Goal: Task Accomplishment & Management: Manage account settings

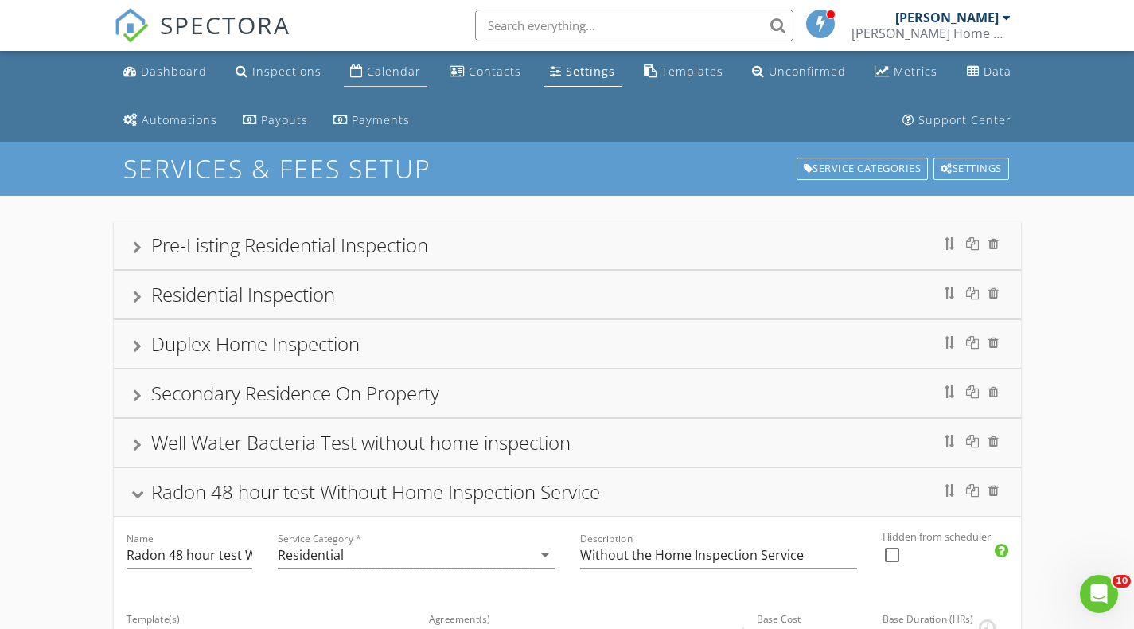
click at [378, 64] on div "Calendar" at bounding box center [394, 71] width 54 height 15
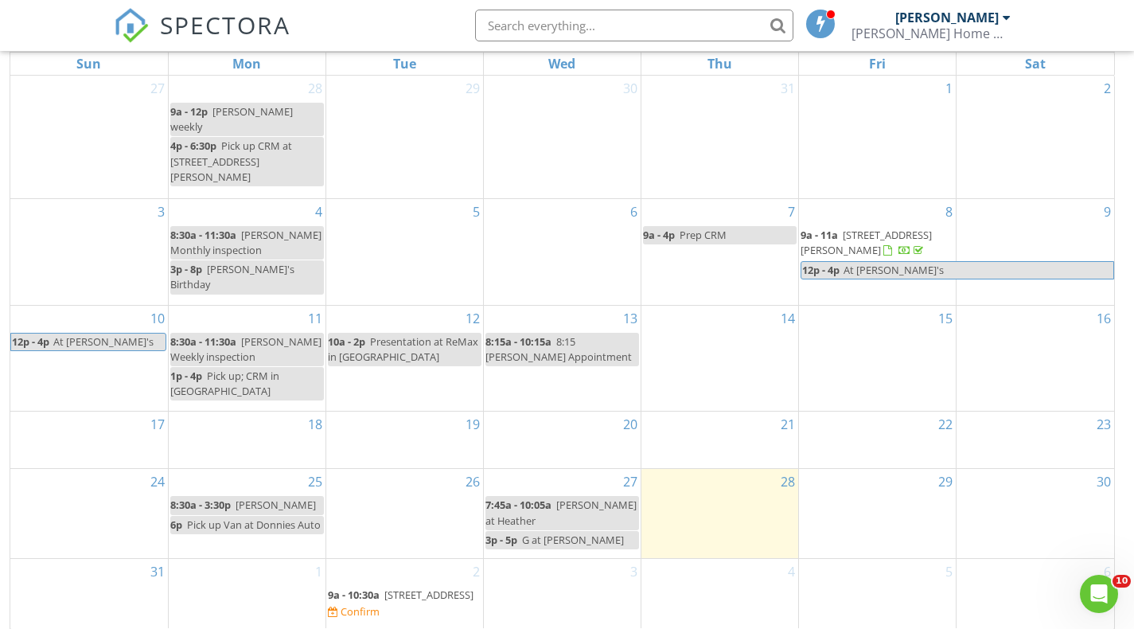
scroll to position [261, 0]
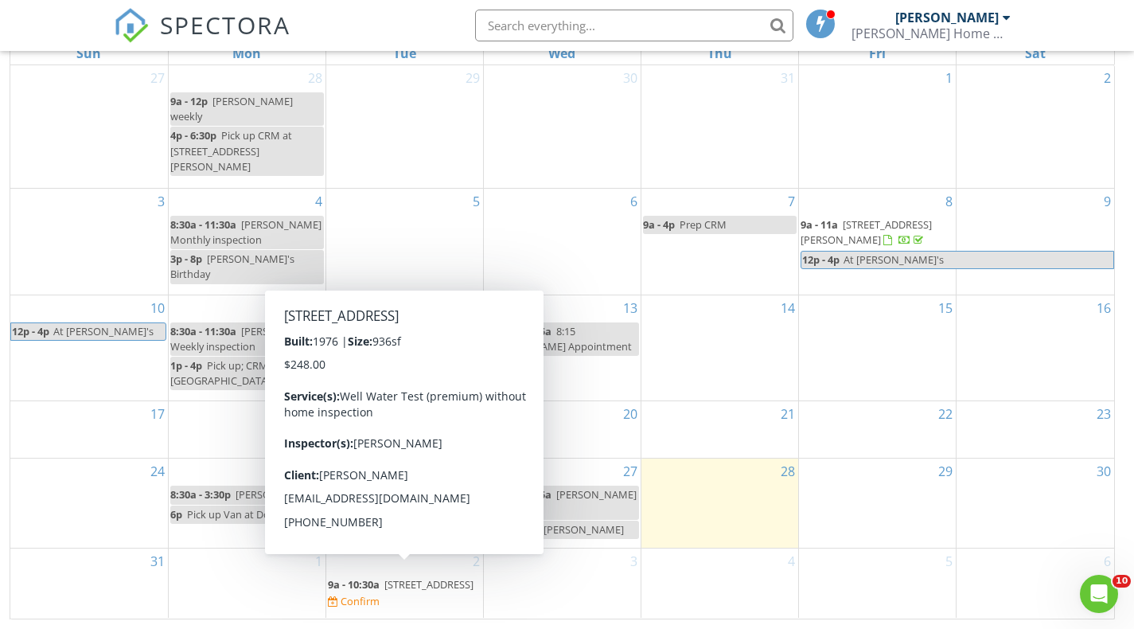
click at [385, 589] on span "9110 Gap Rd, Allenwood 17810" at bounding box center [429, 584] width 89 height 14
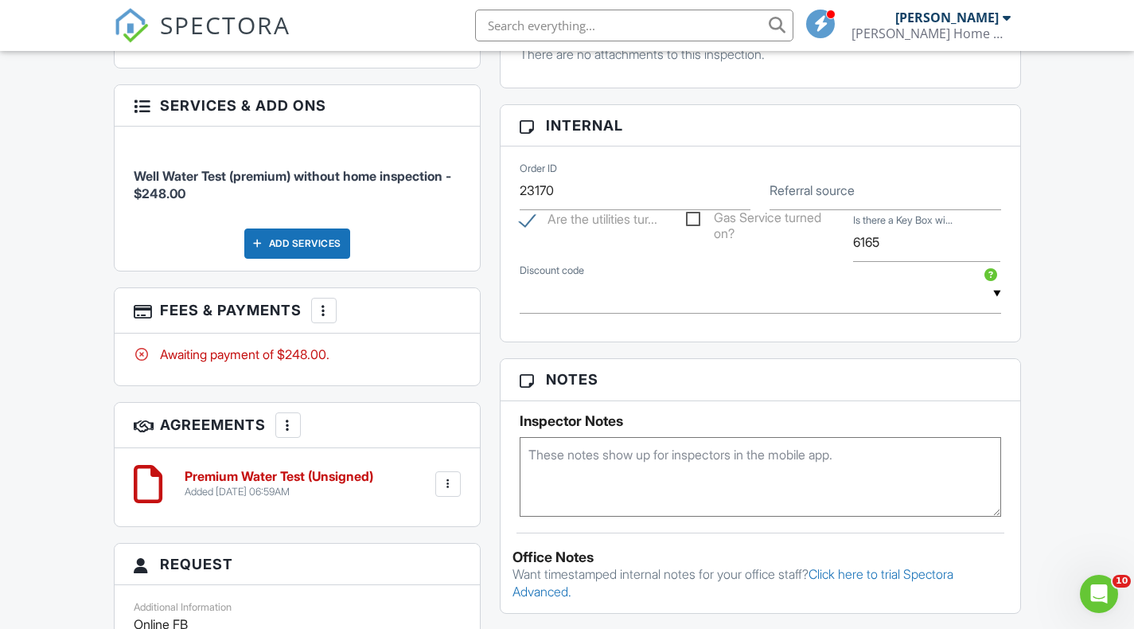
scroll to position [1035, 0]
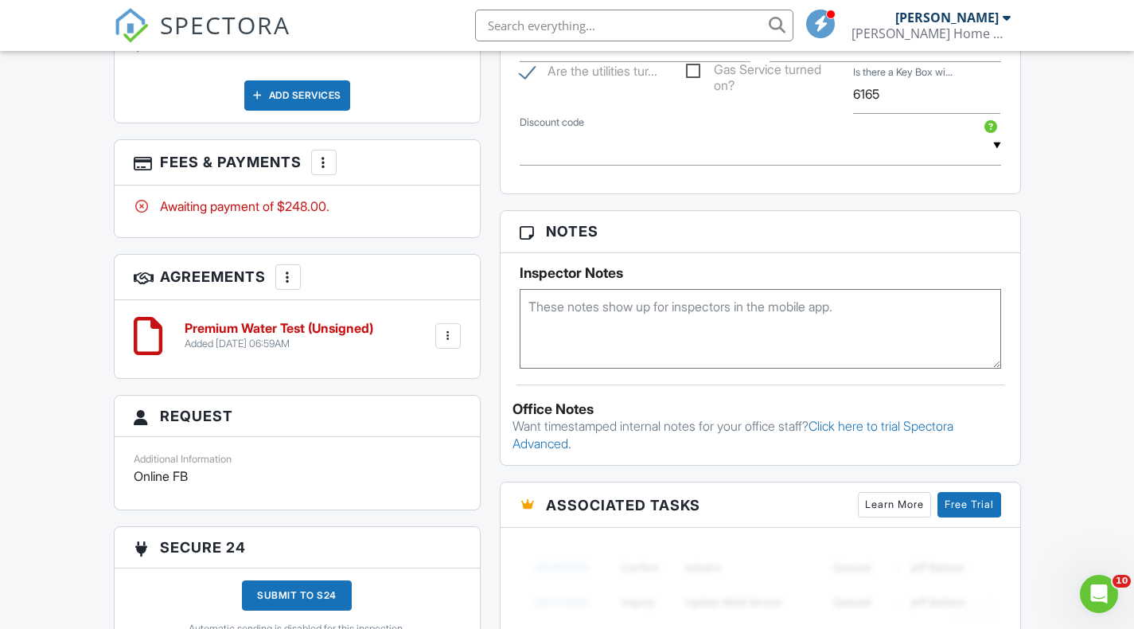
click at [450, 344] on div at bounding box center [448, 336] width 16 height 16
click at [416, 391] on li "Edit" at bounding box center [406, 380] width 91 height 40
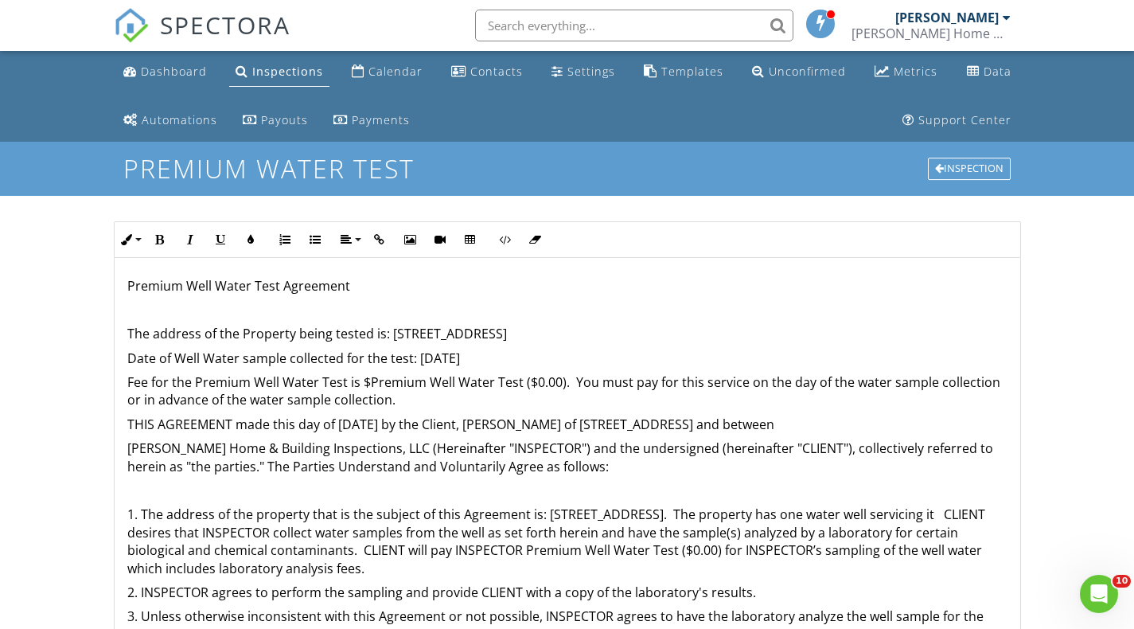
click at [533, 381] on p "Fee for the Premium Well Water Test is $Premium Well Water Test ($0.00). You mu…" at bounding box center [567, 391] width 880 height 36
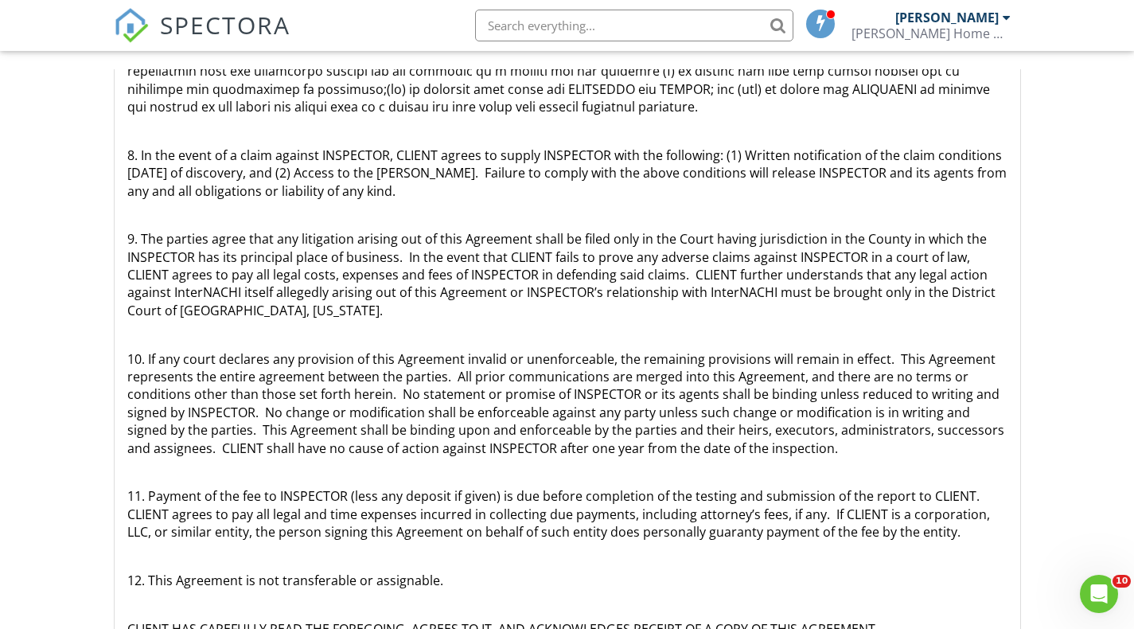
scroll to position [378, 0]
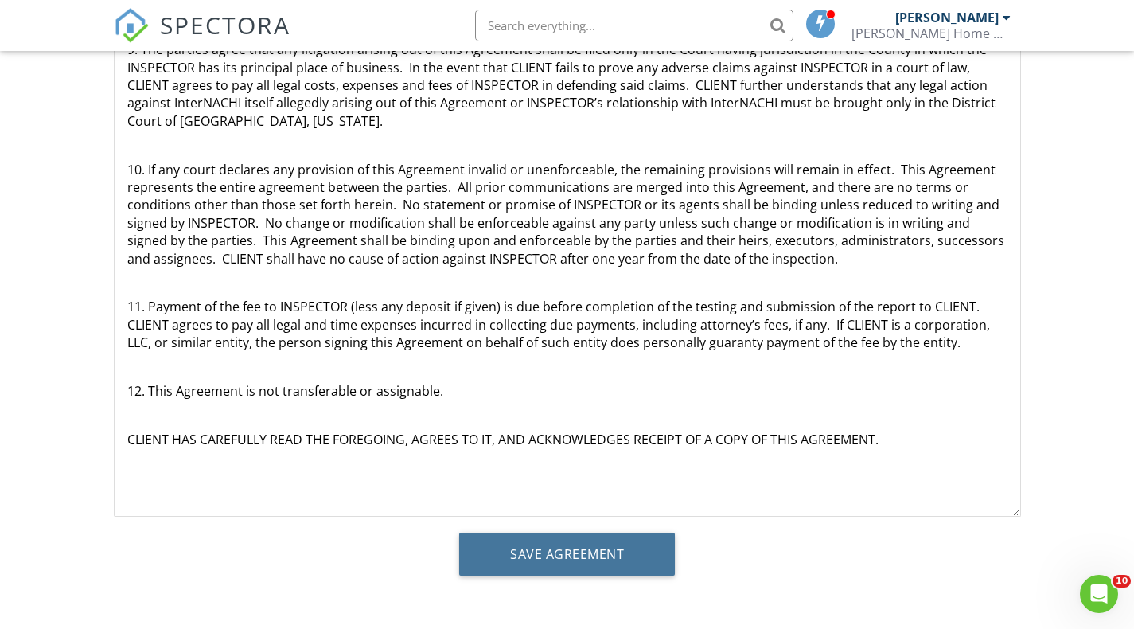
click at [600, 540] on input "Save Agreement" at bounding box center [567, 554] width 216 height 43
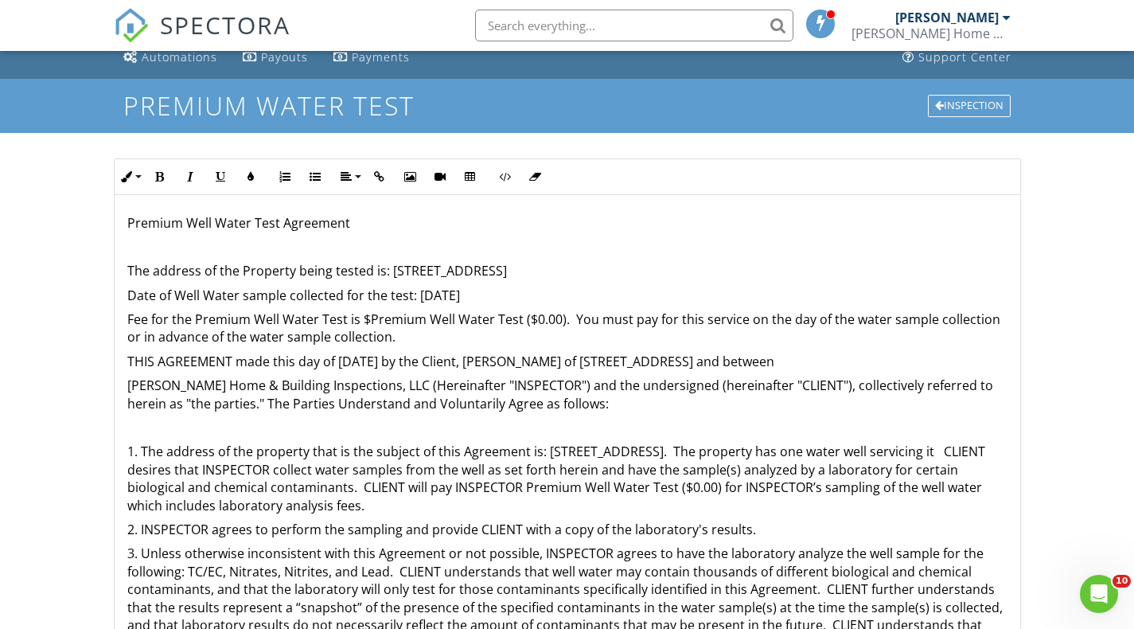
scroll to position [60, 0]
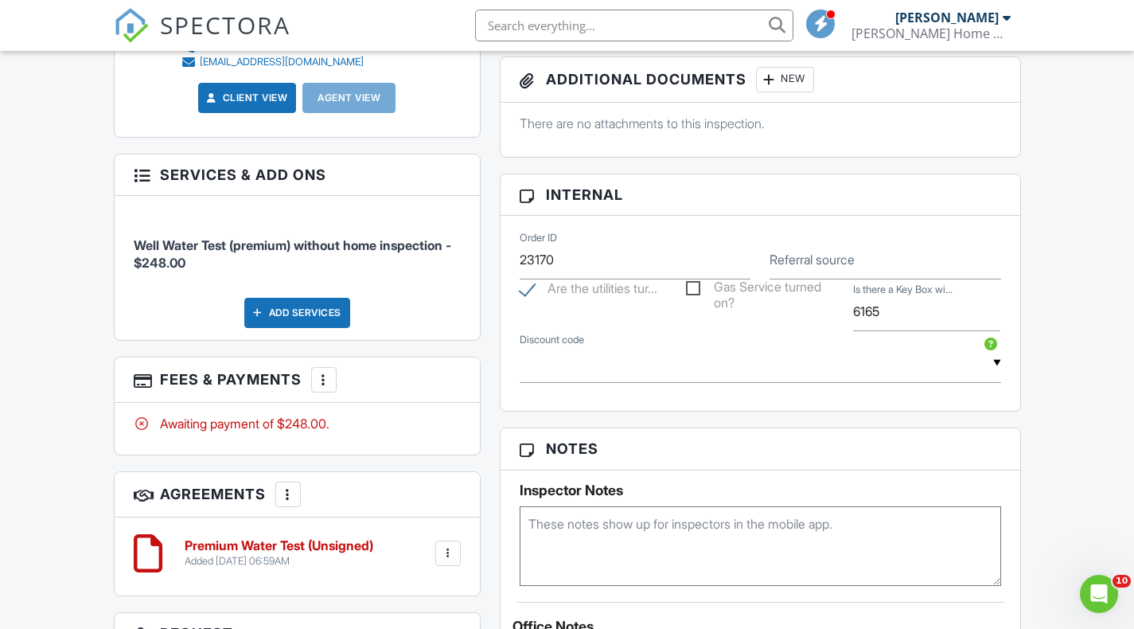
scroll to position [876, 0]
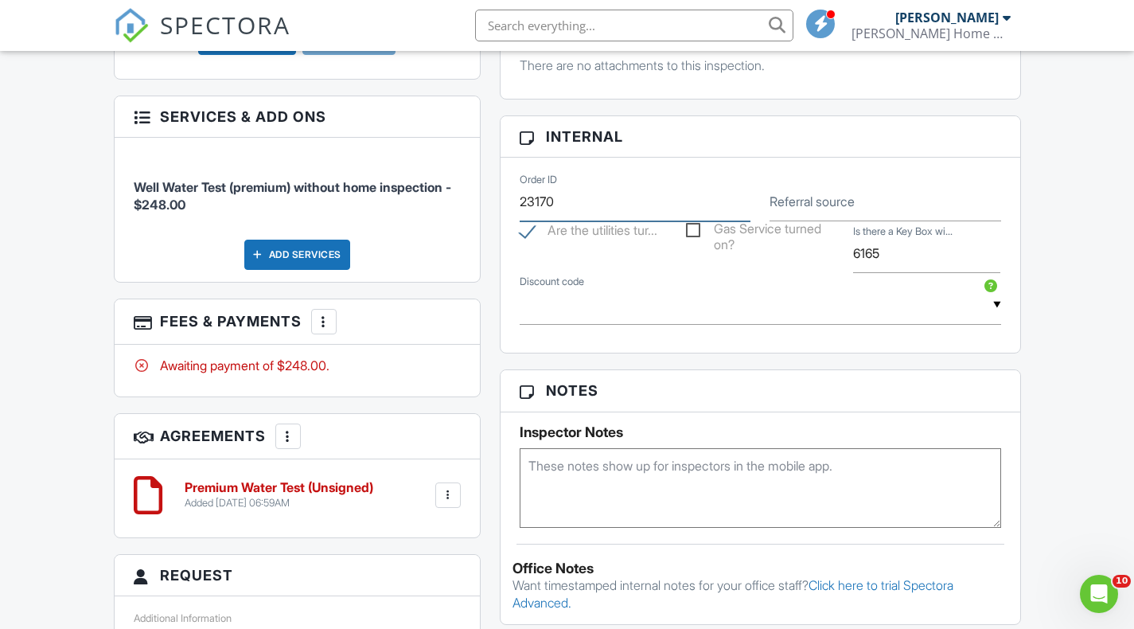
click at [533, 217] on input "23170" at bounding box center [636, 201] width 232 height 39
type input "25170"
click at [332, 330] on div at bounding box center [324, 322] width 16 height 16
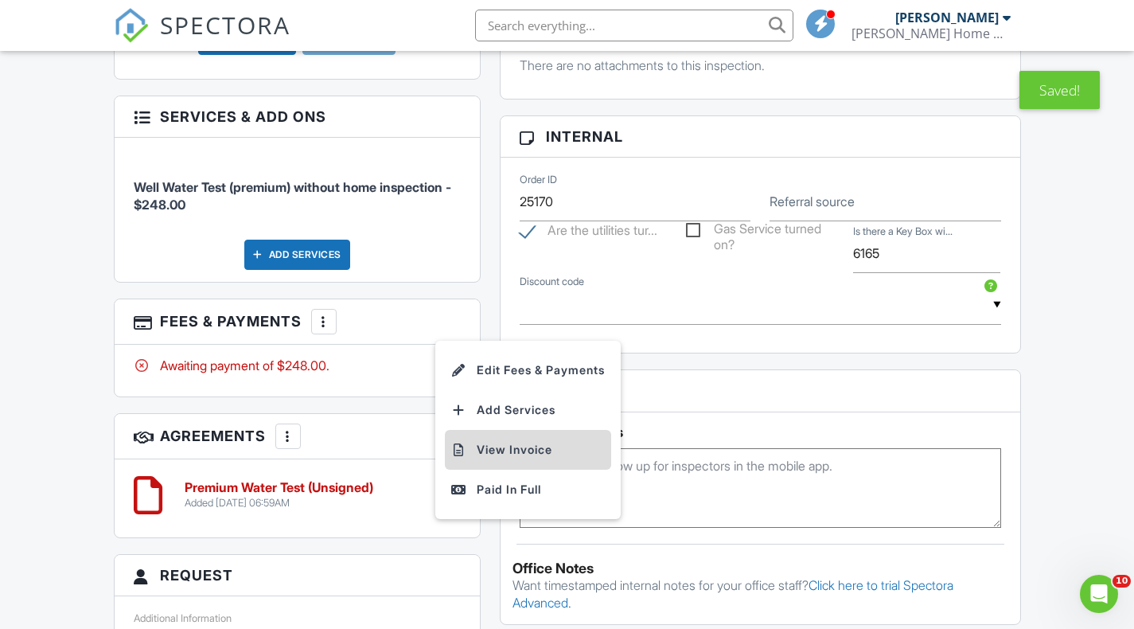
click at [522, 470] on li "View Invoice" at bounding box center [528, 450] width 166 height 40
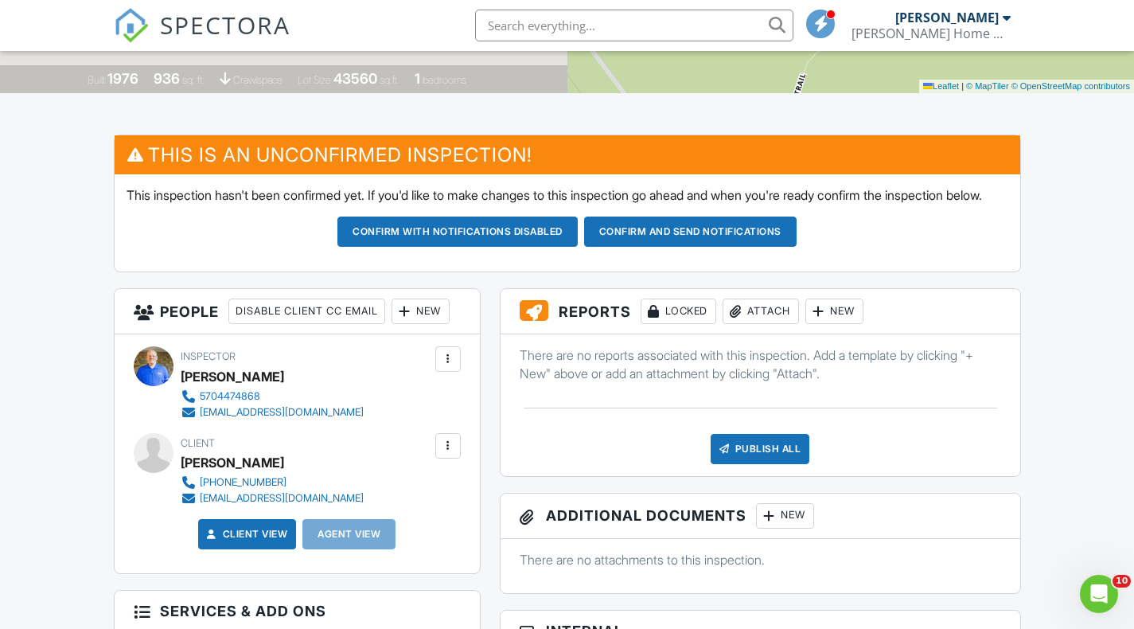
scroll to position [0, 0]
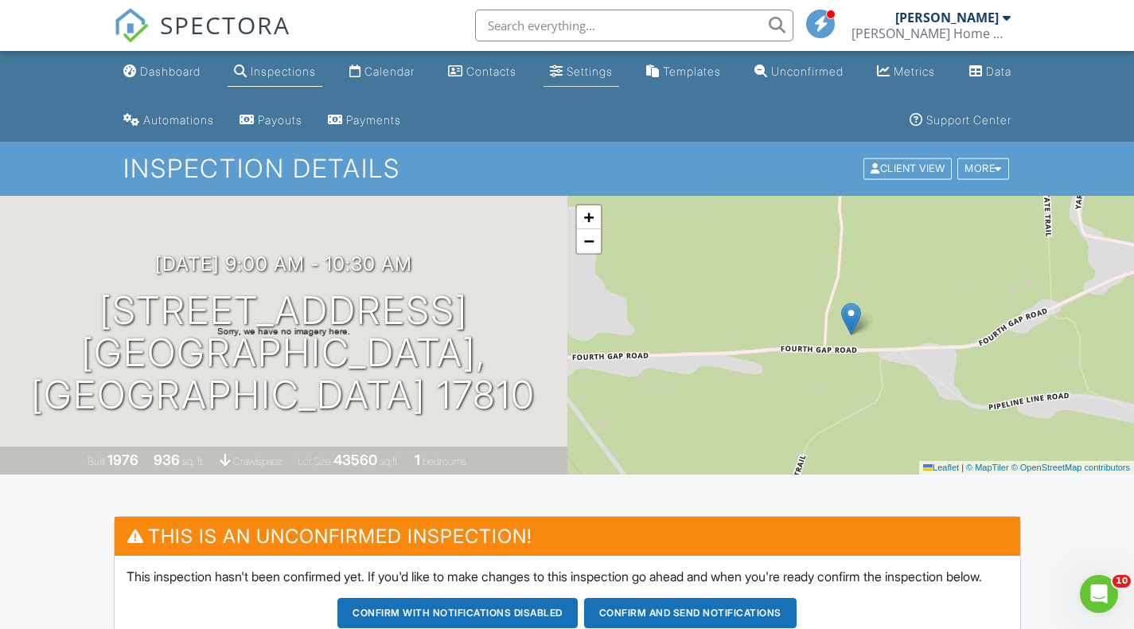
click at [572, 78] on link "Settings" at bounding box center [582, 71] width 76 height 29
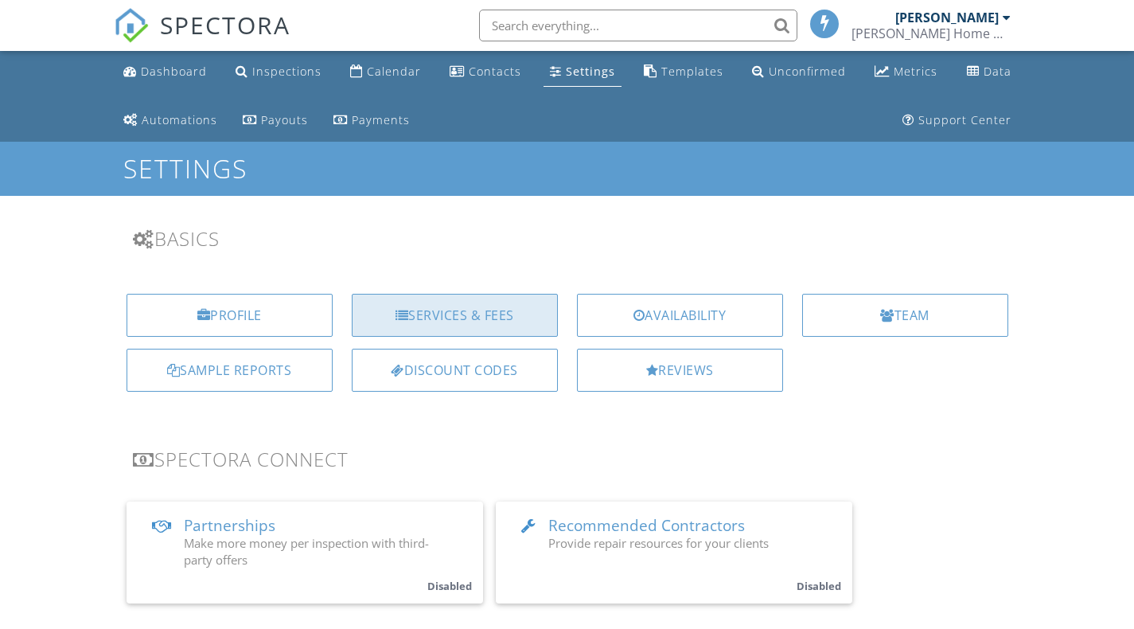
click at [516, 319] on div "Services & Fees" at bounding box center [455, 315] width 206 height 43
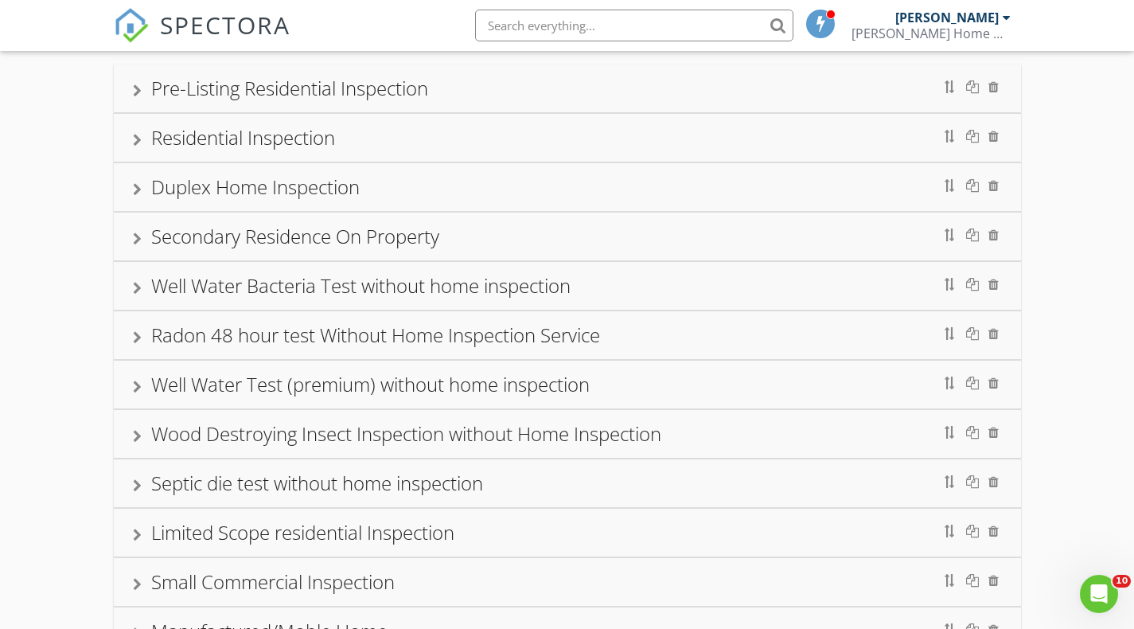
scroll to position [159, 0]
click at [231, 332] on div "Radon 48 hour test Without Home Inspection Service" at bounding box center [375, 332] width 449 height 26
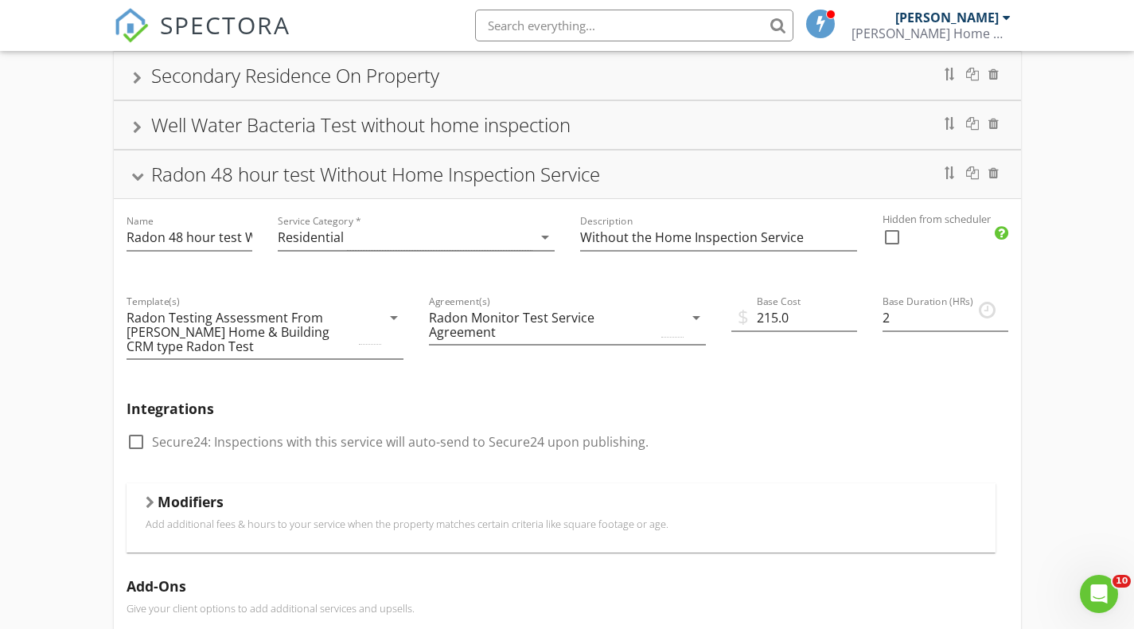
scroll to position [318, 0]
click at [182, 497] on h5 "Modifiers" at bounding box center [191, 501] width 66 height 16
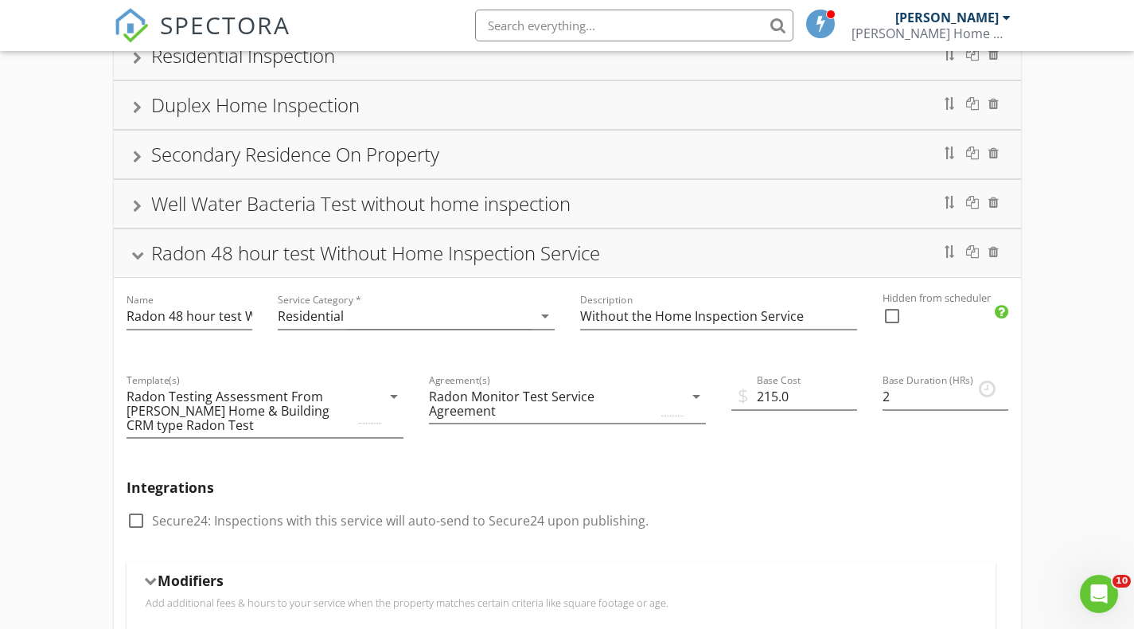
scroll to position [0, 0]
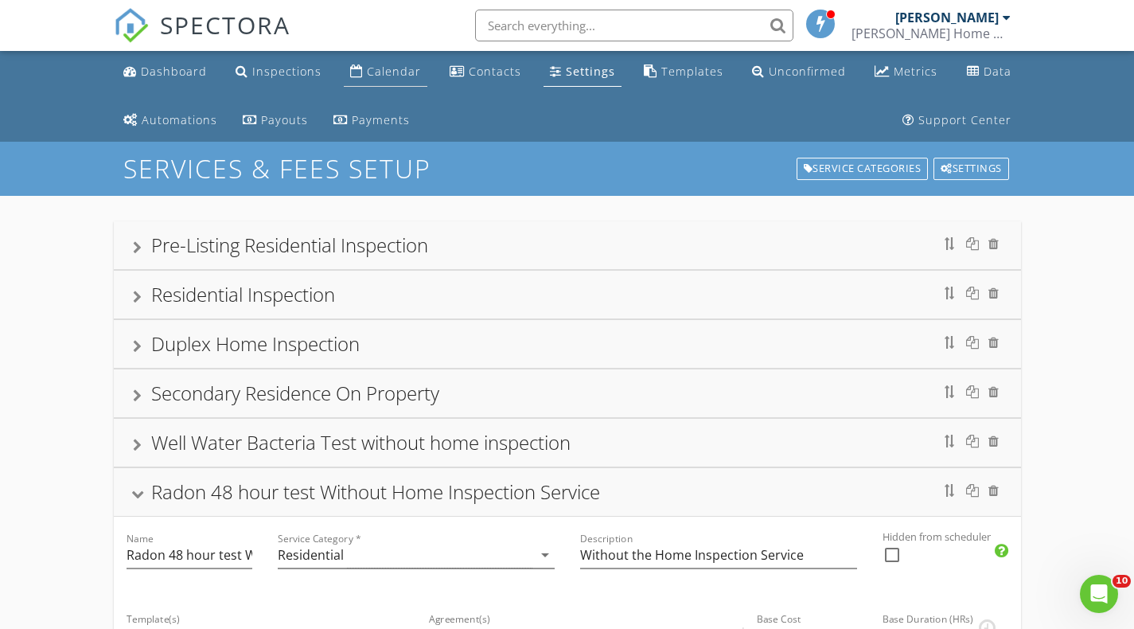
click at [386, 65] on div "Calendar" at bounding box center [394, 71] width 54 height 15
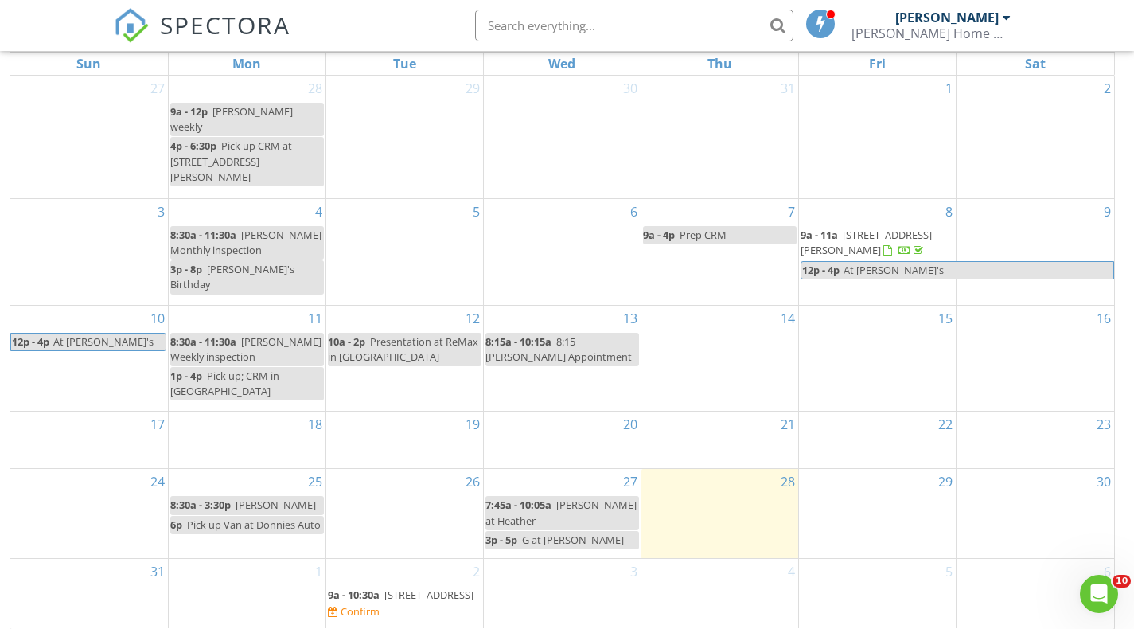
scroll to position [261, 0]
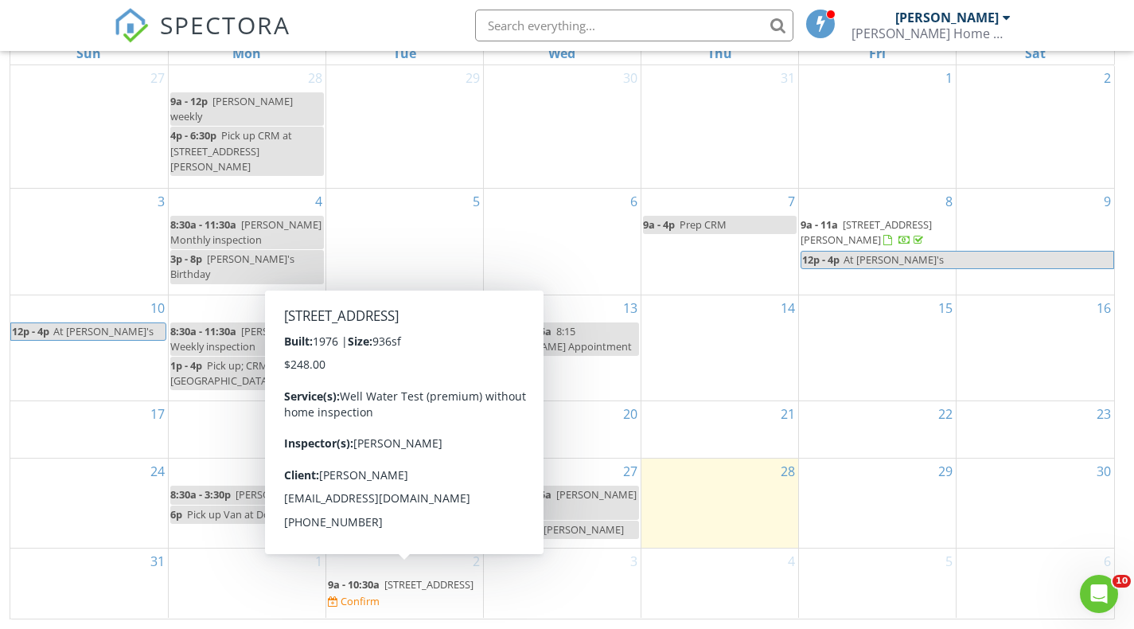
click at [361, 581] on span "9a - 10:30a" at bounding box center [354, 584] width 52 height 14
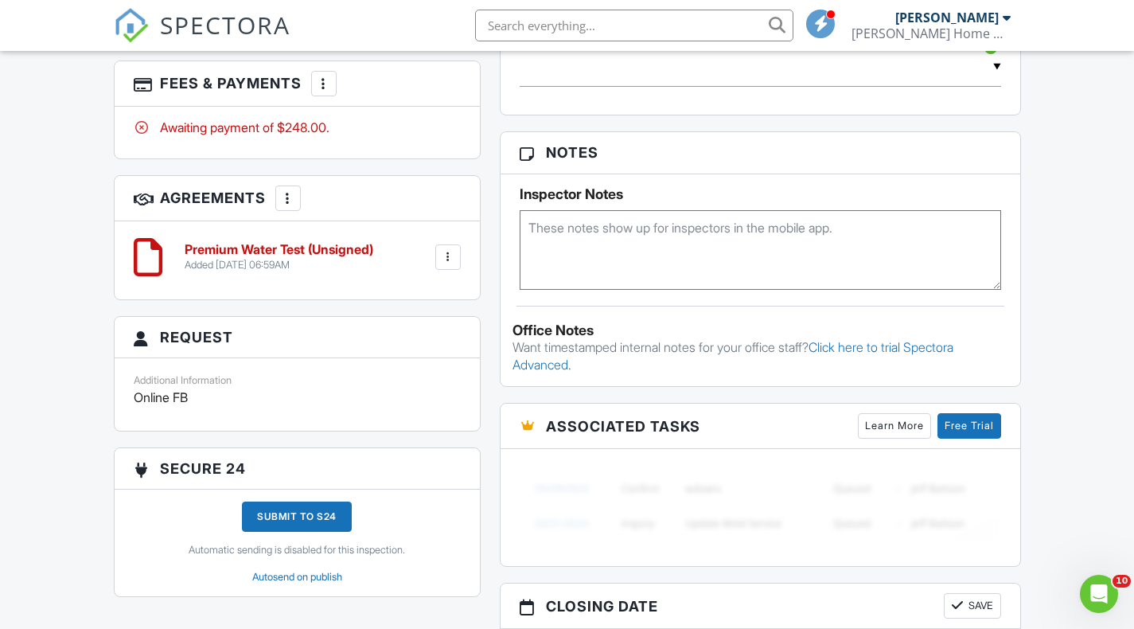
scroll to position [1115, 0]
click at [446, 264] on div at bounding box center [448, 256] width 16 height 16
click at [428, 312] on li "Edit" at bounding box center [406, 300] width 91 height 40
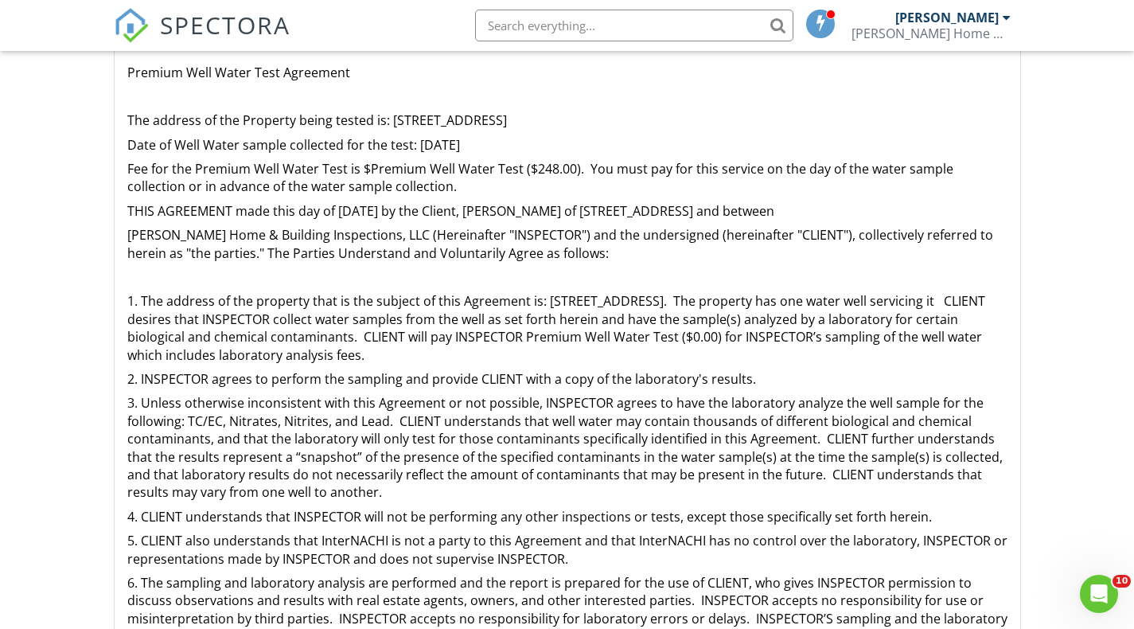
scroll to position [239, 0]
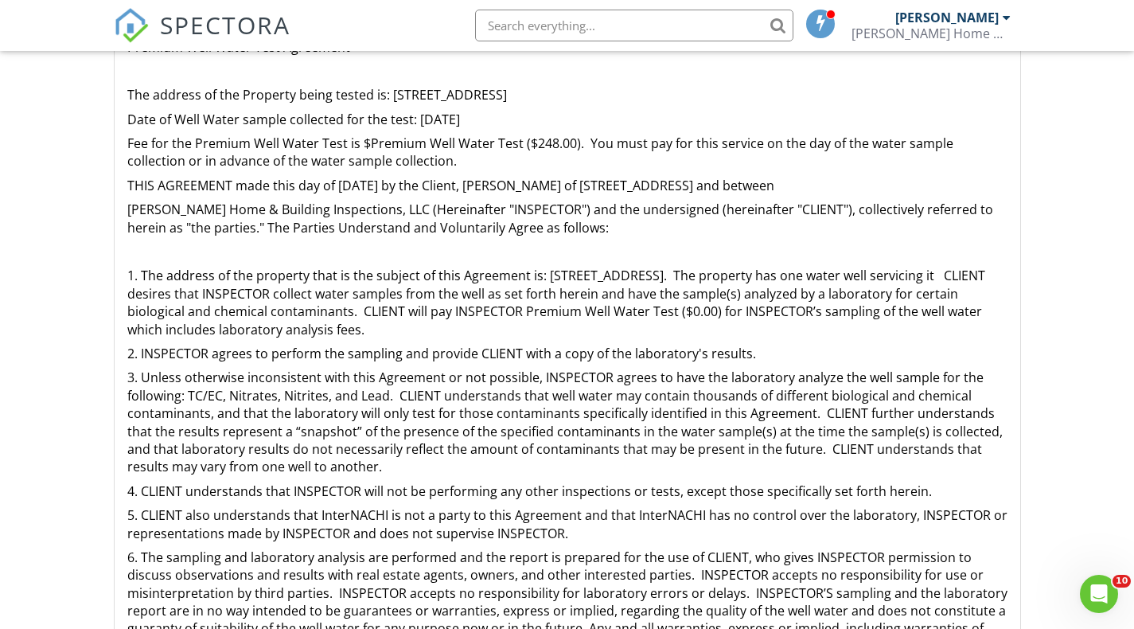
drag, startPoint x: 387, startPoint y: 91, endPoint x: 617, endPoint y: 96, distance: 230.1
click at [617, 96] on p "The address of the Property being tested is: 9110 Gap Rd, Allenwood, PA 17810" at bounding box center [567, 95] width 880 height 18
copy p "[STREET_ADDRESS]"
click at [429, 421] on p "3. Unless otherwise inconsistent with this Agreement or not possible, INSPECTOR…" at bounding box center [567, 422] width 880 height 107
click at [825, 314] on p "1. The address of the property that is the subject of this Agreement is: 9110 G…" at bounding box center [567, 303] width 880 height 72
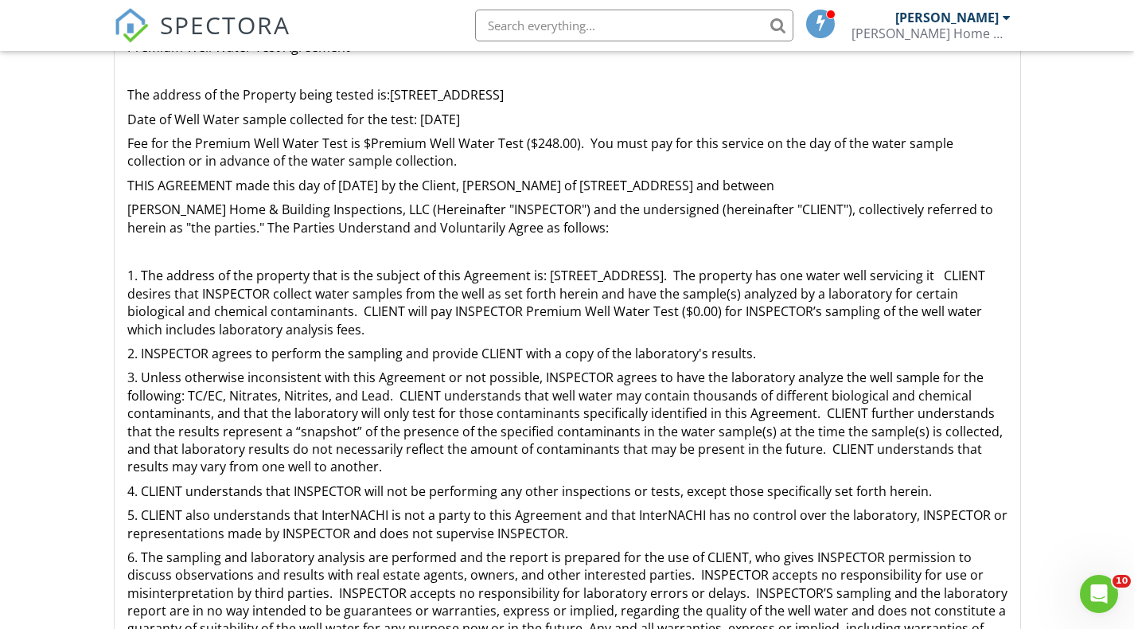
click at [823, 310] on p "1. The address of the property that is the subject of this Agreement is: 9110 G…" at bounding box center [567, 303] width 880 height 72
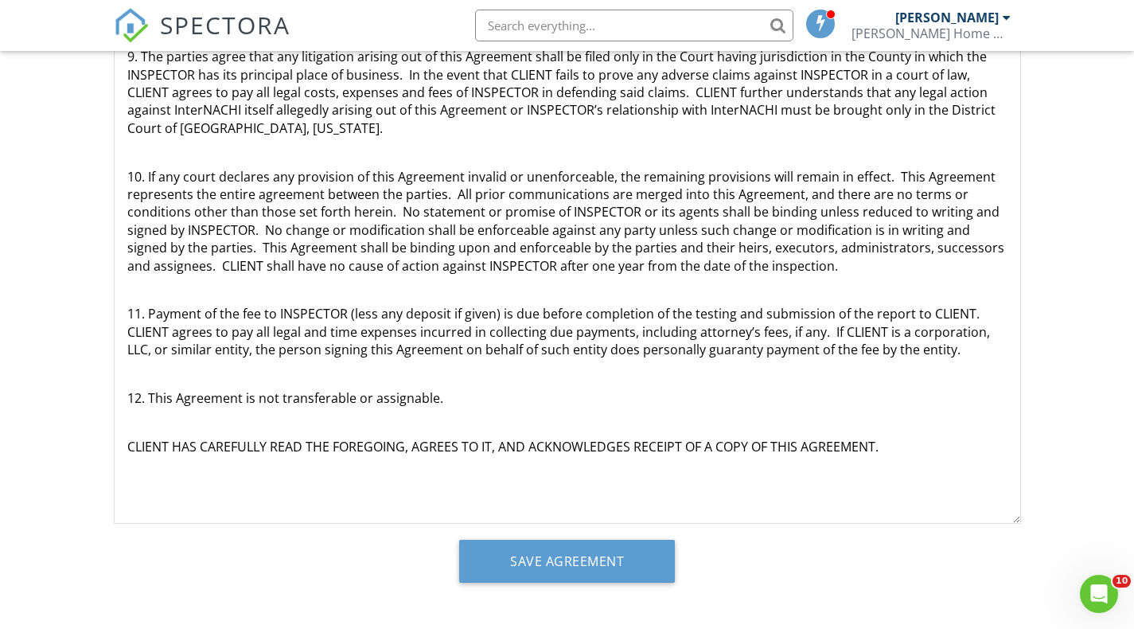
scroll to position [378, 0]
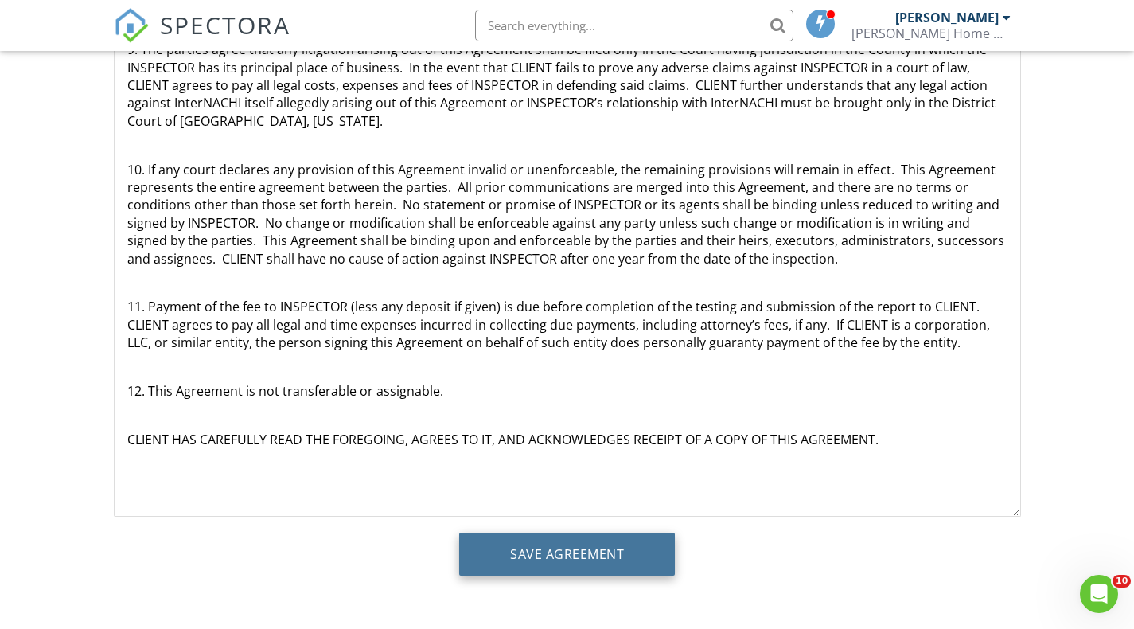
click at [617, 545] on input "Save Agreement" at bounding box center [567, 554] width 216 height 43
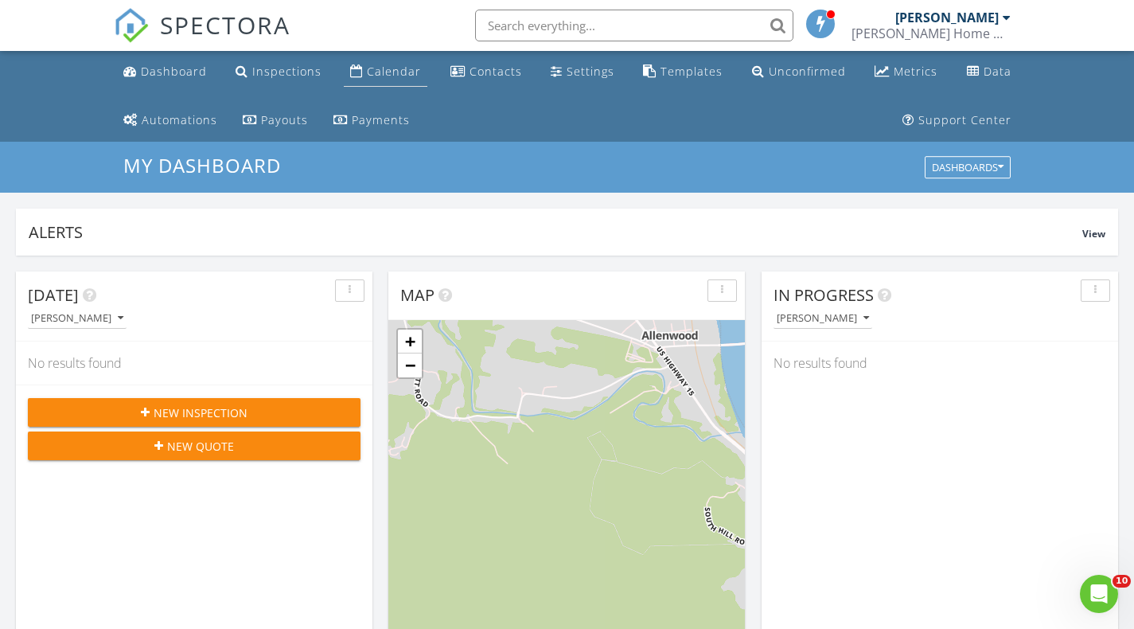
click at [394, 70] on div "Calendar" at bounding box center [394, 71] width 54 height 15
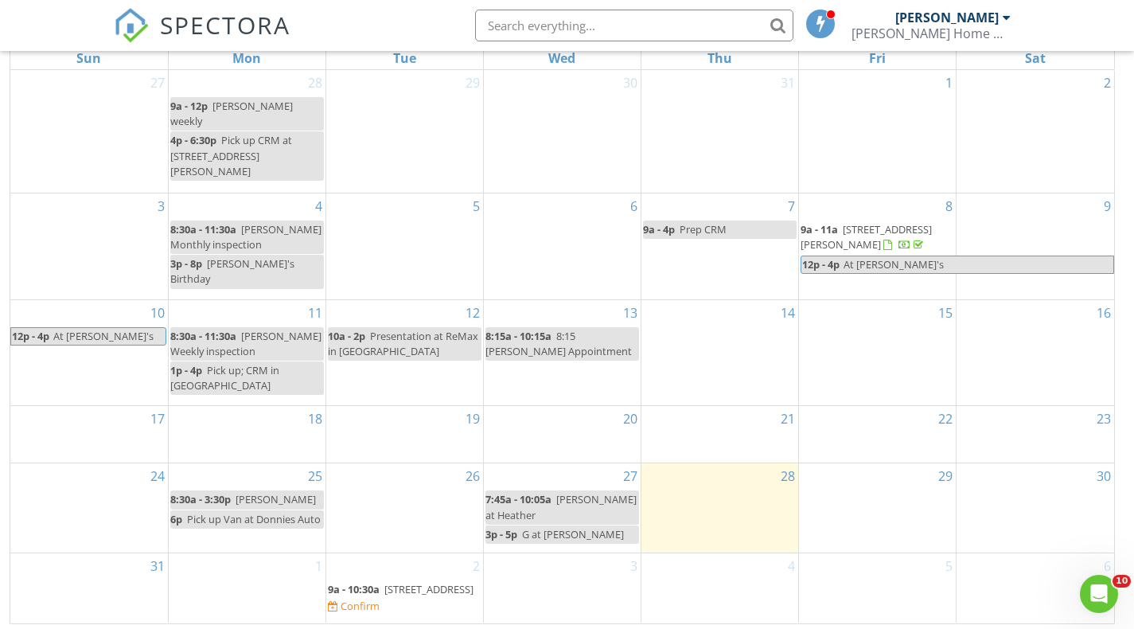
scroll to position [261, 0]
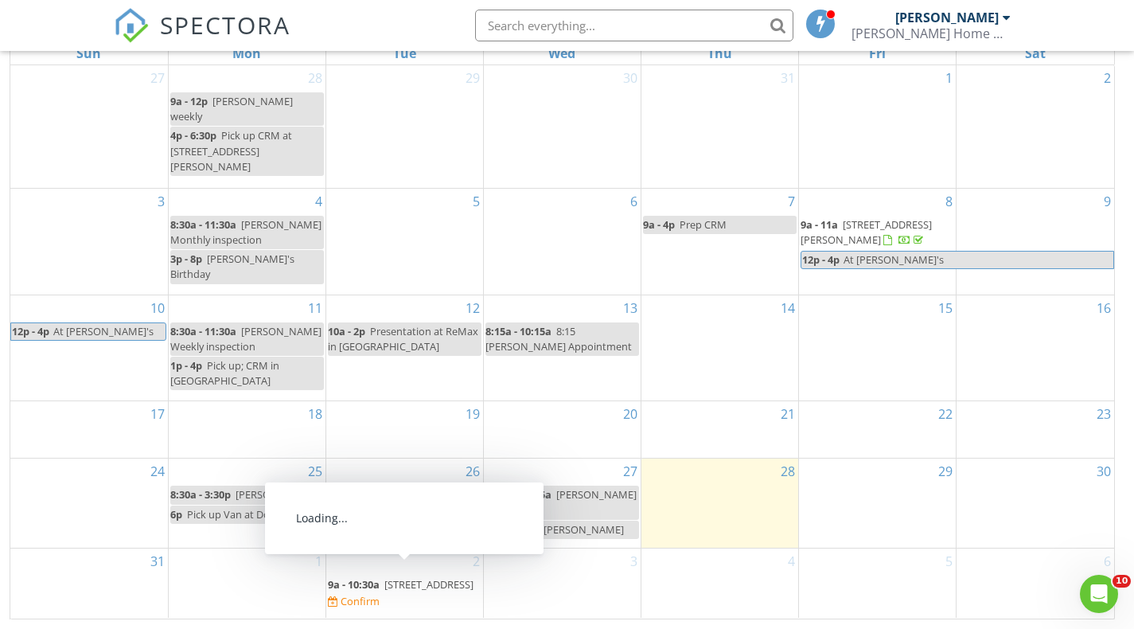
click at [410, 580] on span "9110 Gap Rd, Allenwood 17810" at bounding box center [429, 584] width 89 height 14
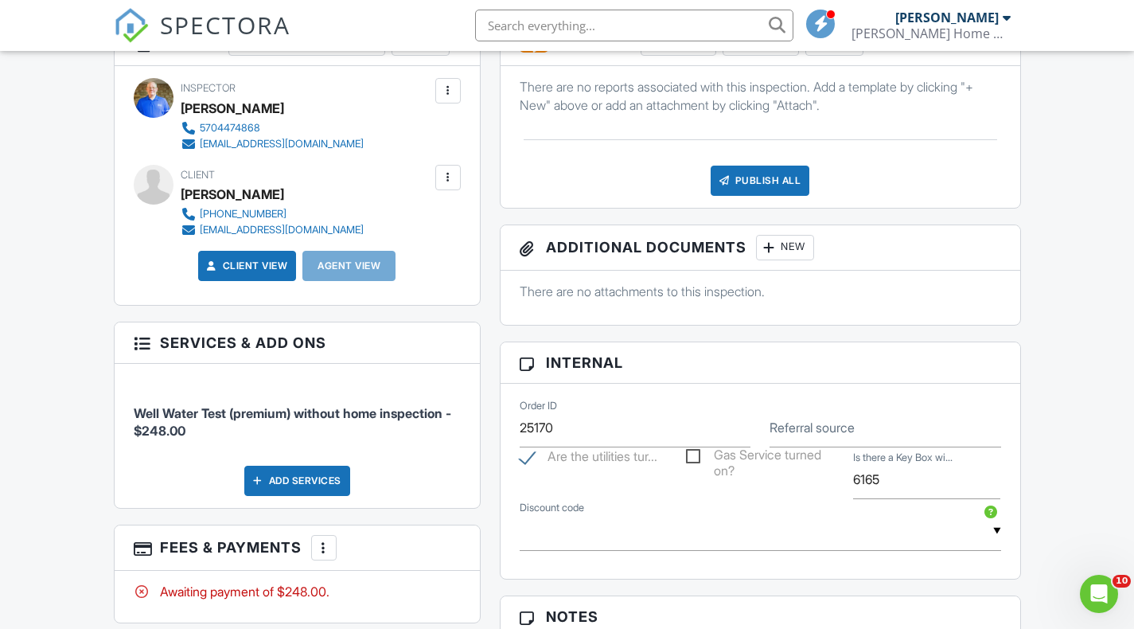
scroll to position [876, 0]
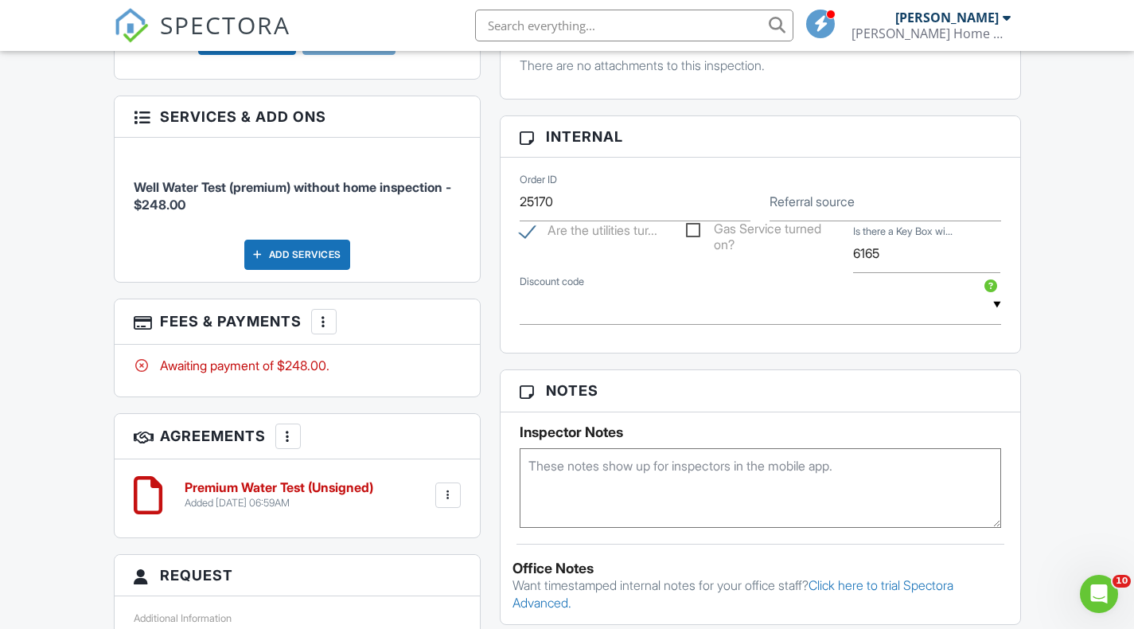
click at [449, 503] on div at bounding box center [448, 495] width 16 height 16
click at [439, 541] on li "Edit" at bounding box center [406, 539] width 91 height 40
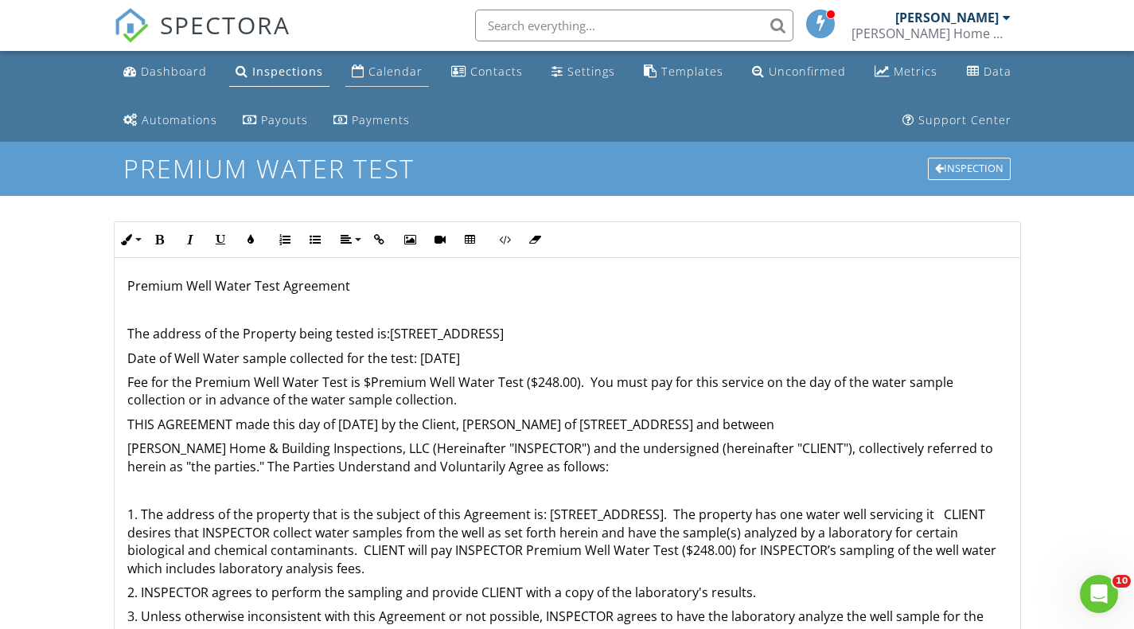
click at [400, 73] on div "Calendar" at bounding box center [396, 71] width 54 height 15
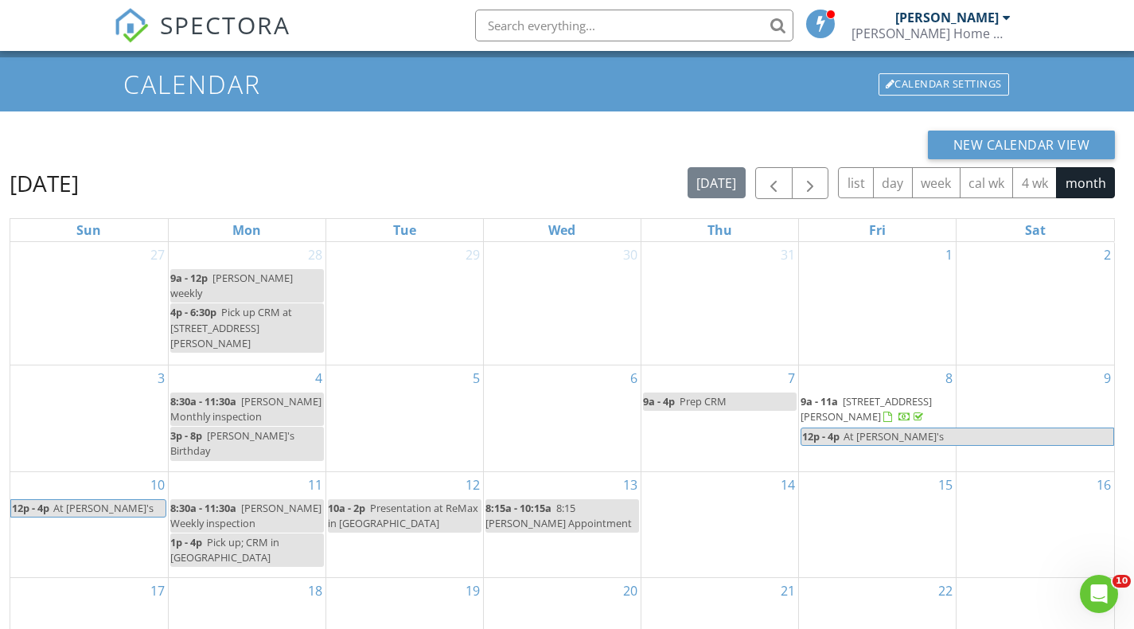
scroll to position [261, 0]
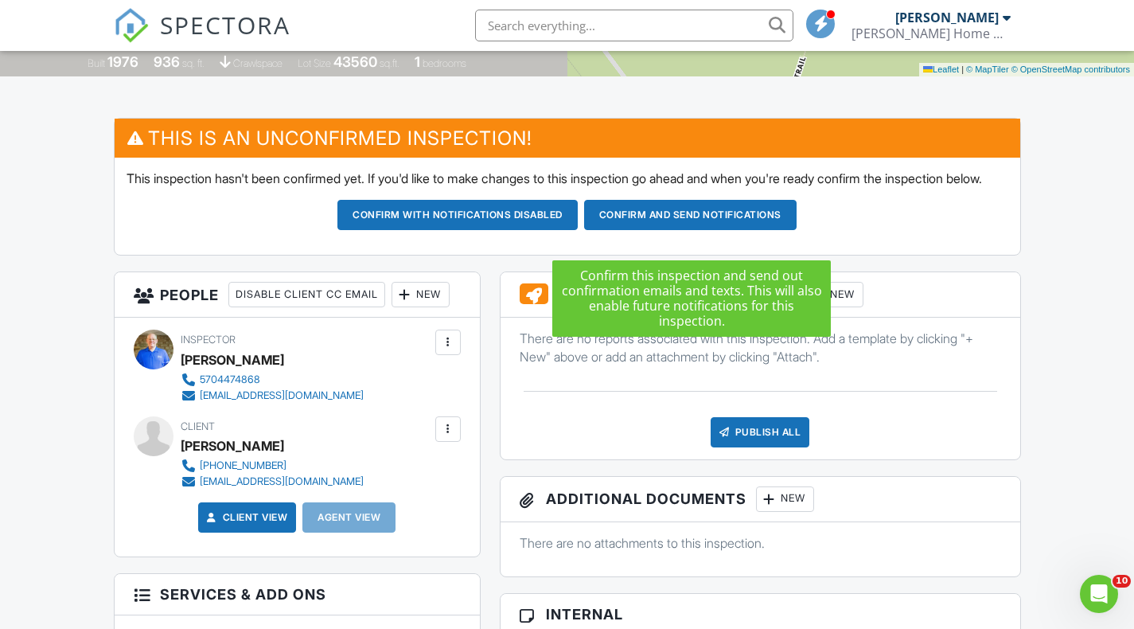
drag, startPoint x: 720, startPoint y: 233, endPoint x: 1083, endPoint y: 211, distance: 363.7
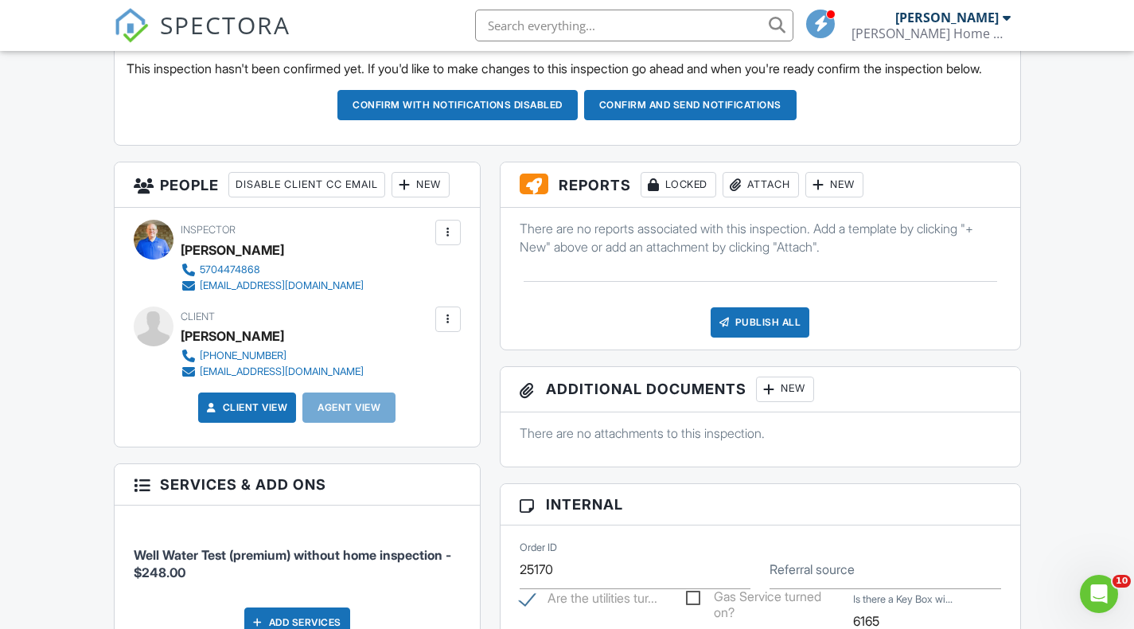
scroll to position [302, 0]
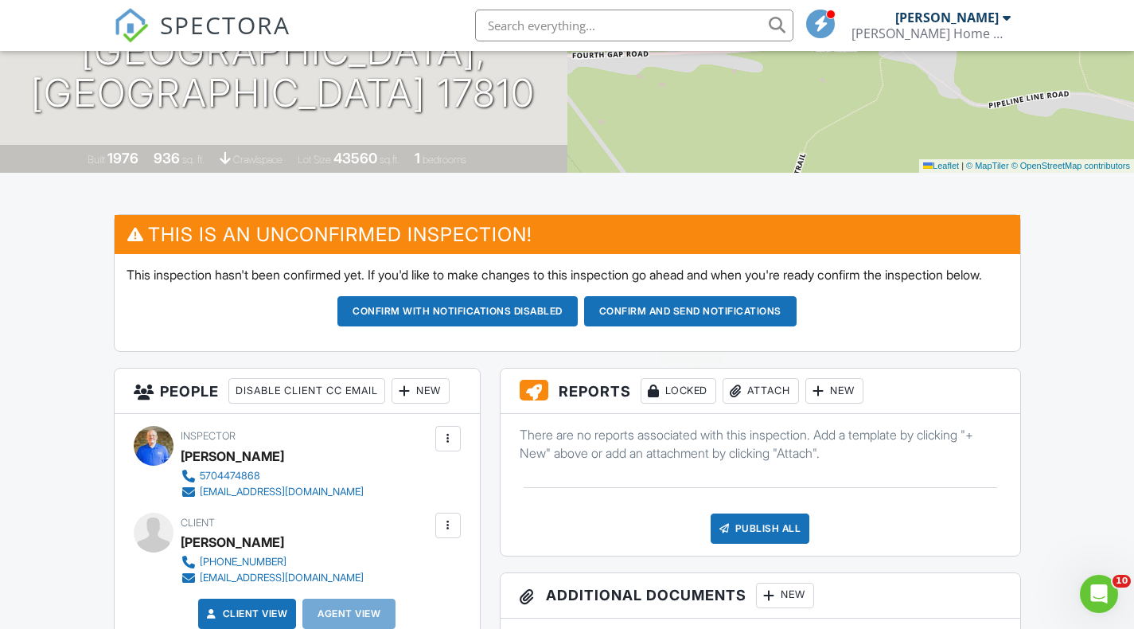
click at [578, 323] on button "Confirm and send notifications" at bounding box center [458, 311] width 240 height 30
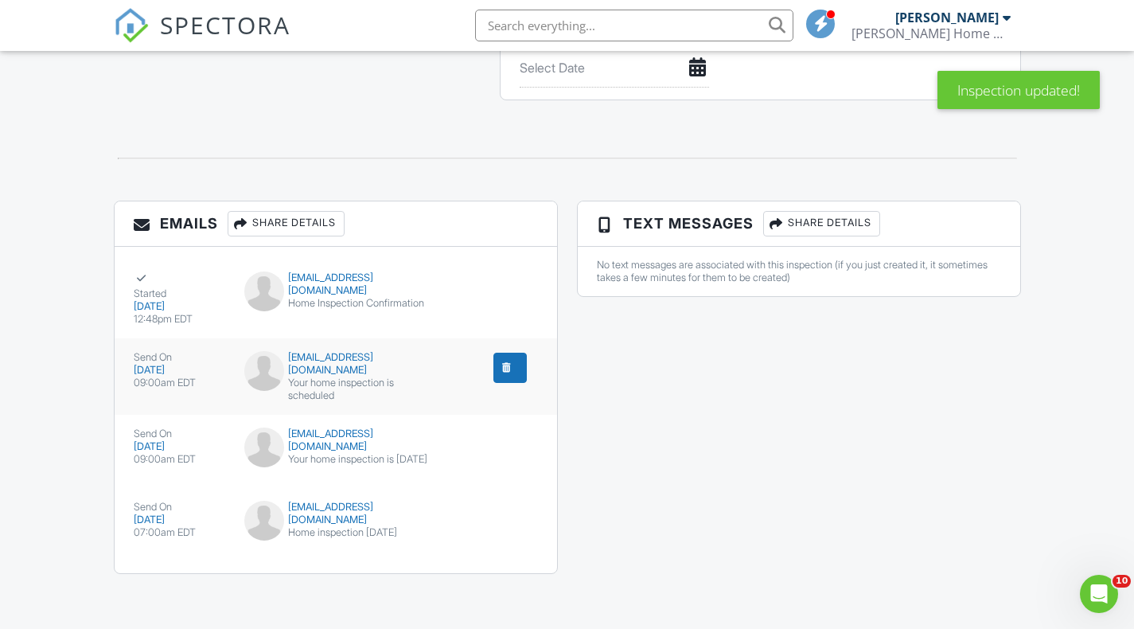
click at [336, 358] on div "davidstahr@yahoo.com" at bounding box center [335, 363] width 183 height 25
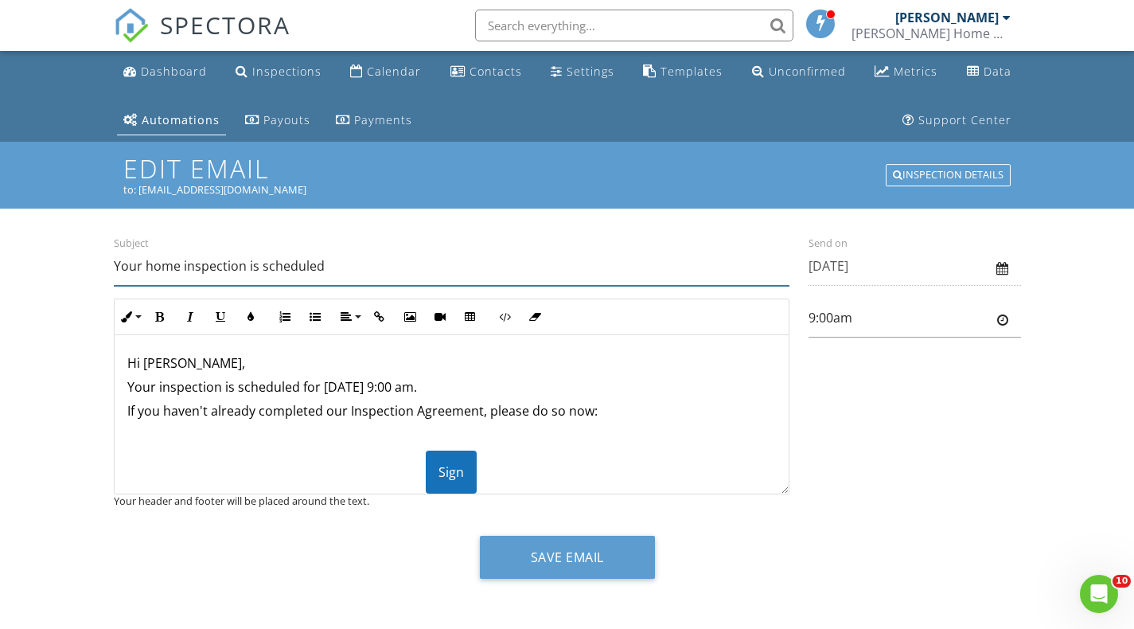
click at [142, 263] on input "Your home inspection is scheduled" at bounding box center [452, 266] width 676 height 39
click at [214, 266] on input "YourWell Water tst is scheduled" at bounding box center [452, 266] width 676 height 39
click at [142, 266] on input "YourWell Water test is scheduled" at bounding box center [452, 266] width 676 height 39
type input "Your Well Water test is scheduled"
click at [157, 385] on p "Your inspection is scheduled for 09/02/2025 at 9:00 am." at bounding box center [451, 387] width 649 height 18
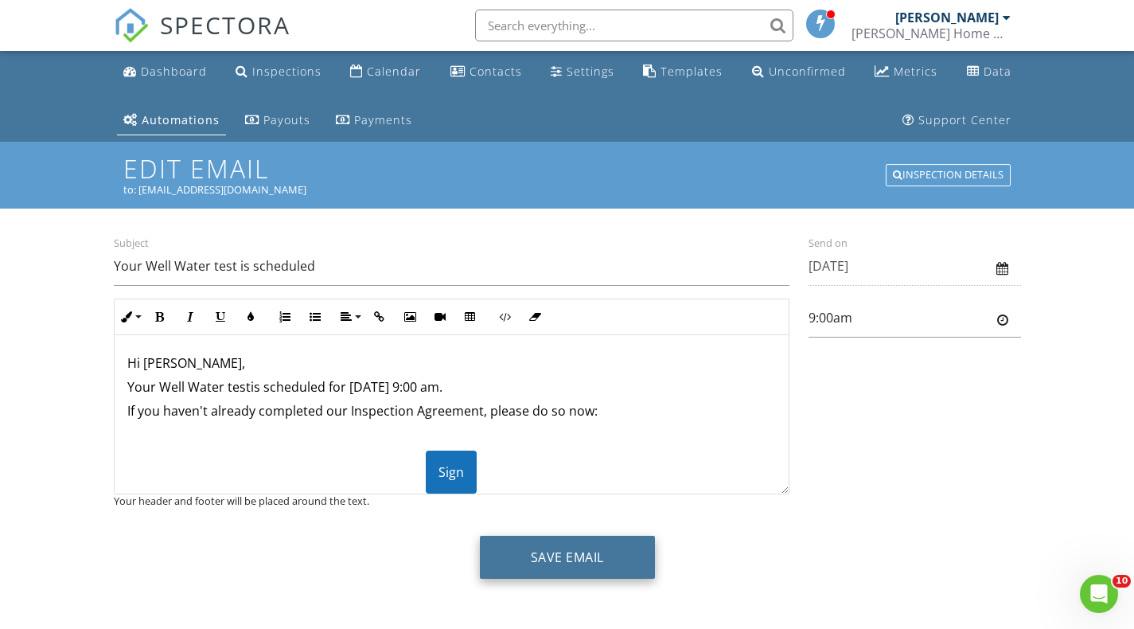
click at [563, 556] on button "Save Email" at bounding box center [567, 557] width 175 height 43
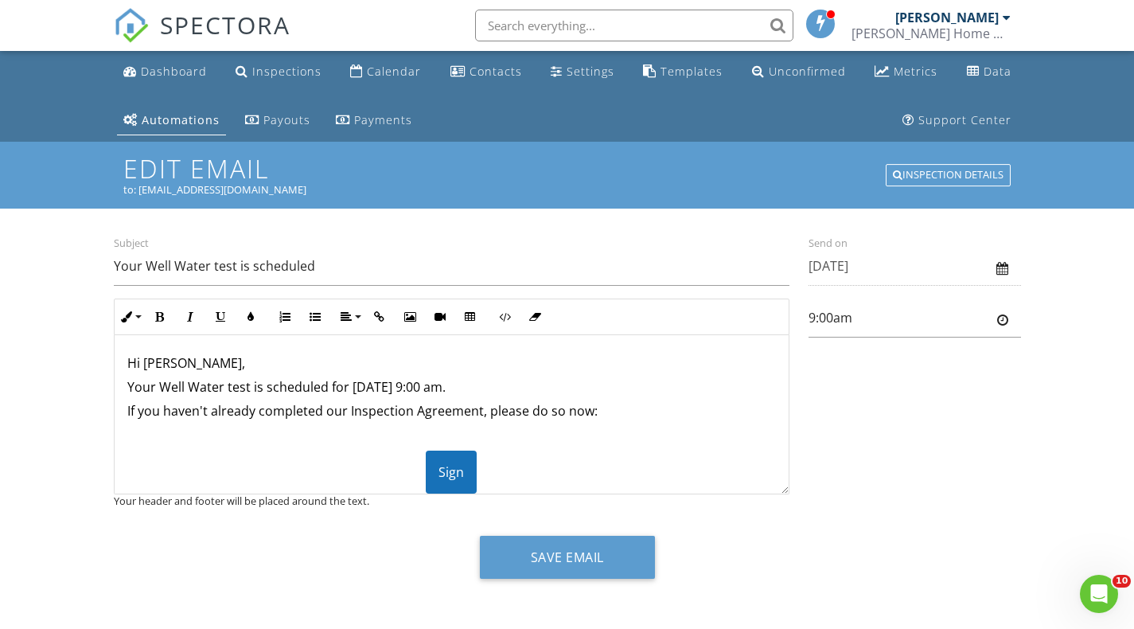
scroll to position [3, 0]
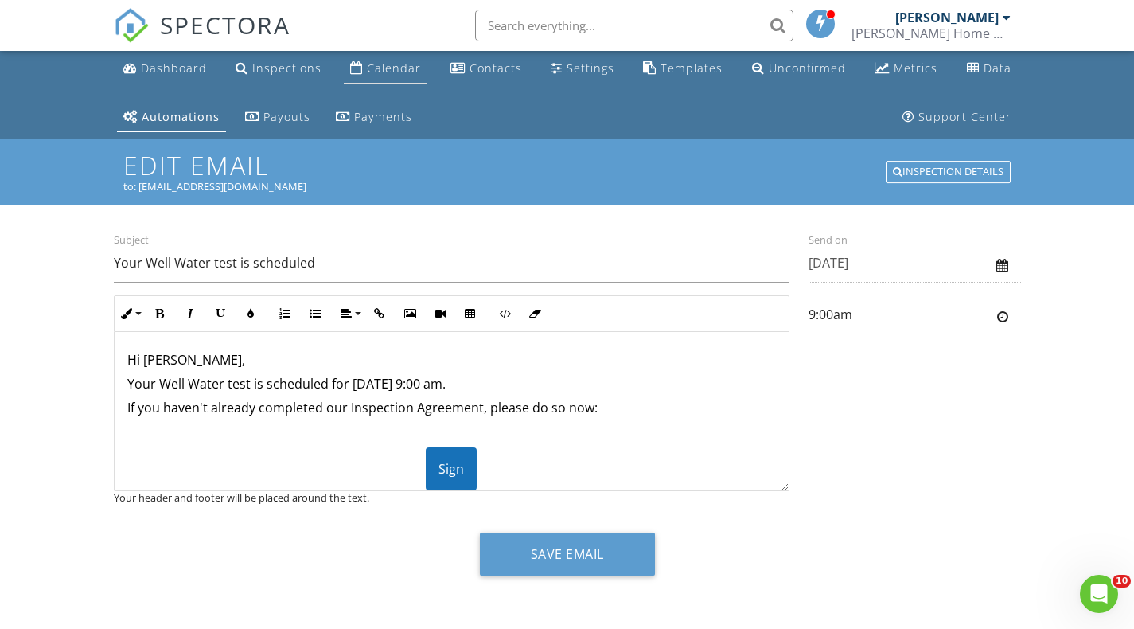
click at [388, 66] on div "Calendar" at bounding box center [394, 68] width 54 height 15
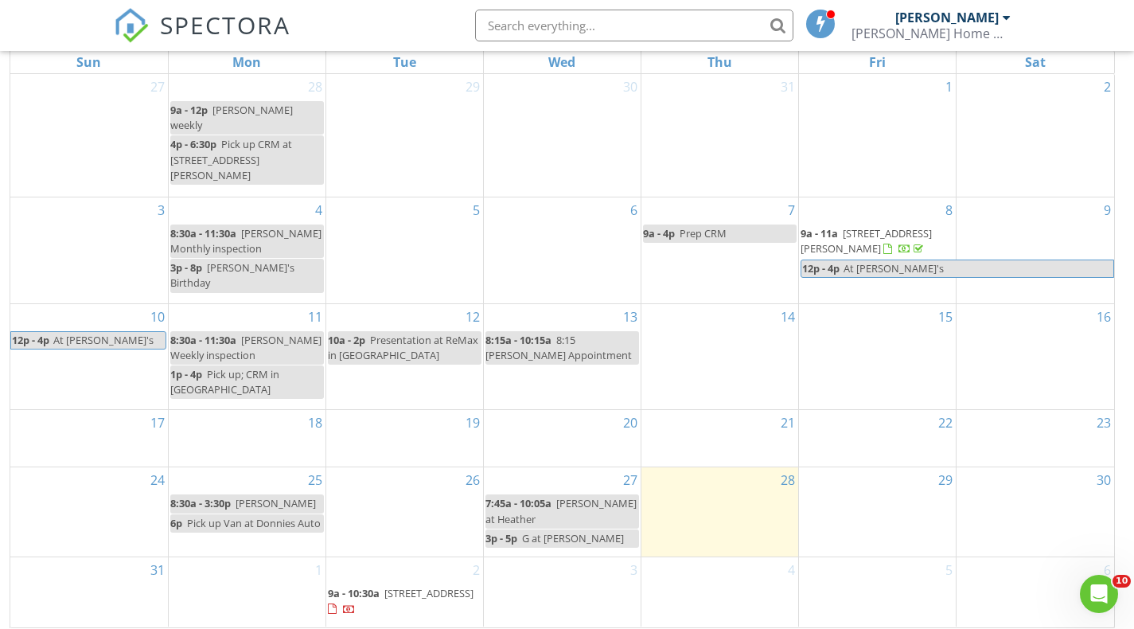
scroll to position [261, 0]
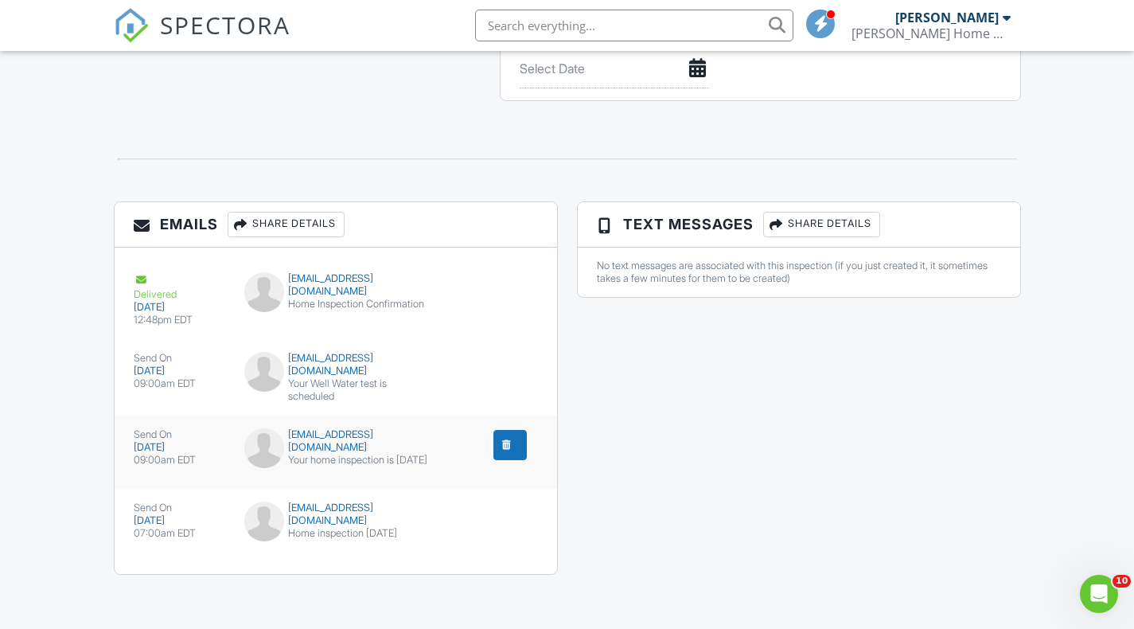
click at [373, 428] on div "davidstahr@yahoo.com" at bounding box center [335, 440] width 183 height 25
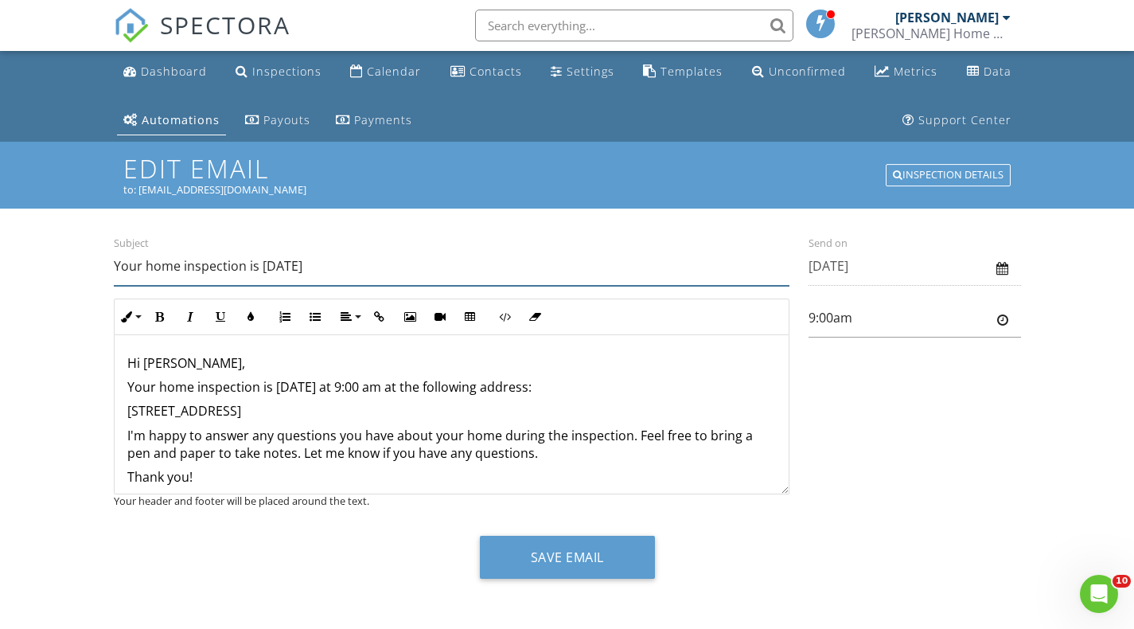
click at [145, 264] on input "Your home inspection is [DATE]" at bounding box center [452, 266] width 676 height 39
click at [183, 270] on input "Your Well wter collection is [DATE]" at bounding box center [452, 266] width 676 height 39
type input "Your Well water collection is [DATE]"
click at [158, 402] on p "Your home inspection is [DATE] at 9:00 am at the following address:" at bounding box center [451, 411] width 649 height 18
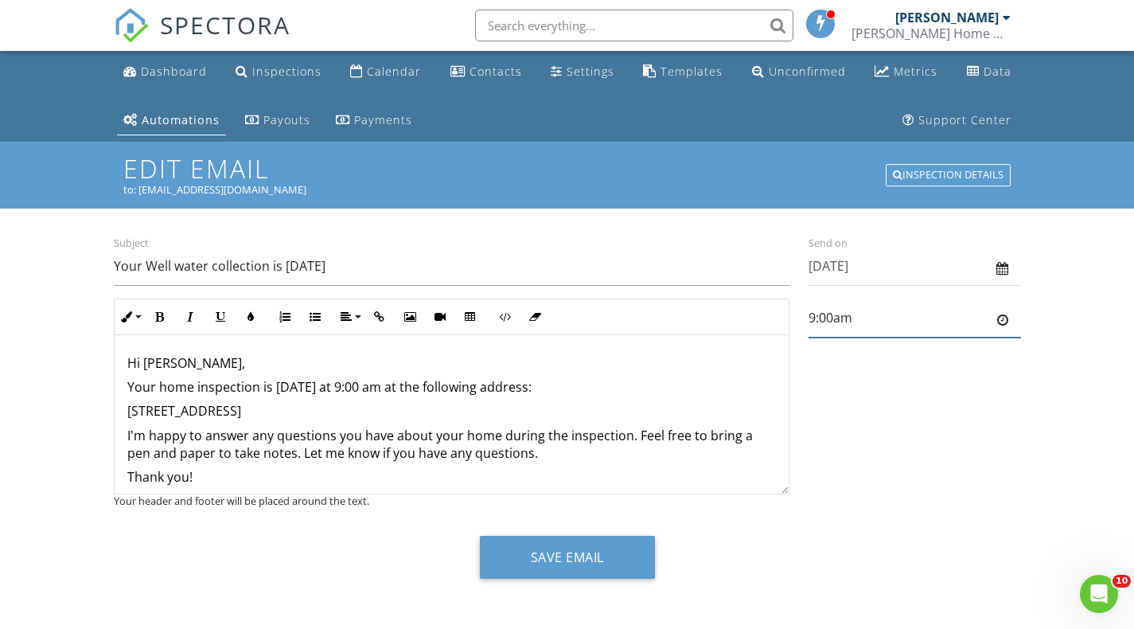
click at [830, 323] on input "9:00am" at bounding box center [915, 318] width 213 height 39
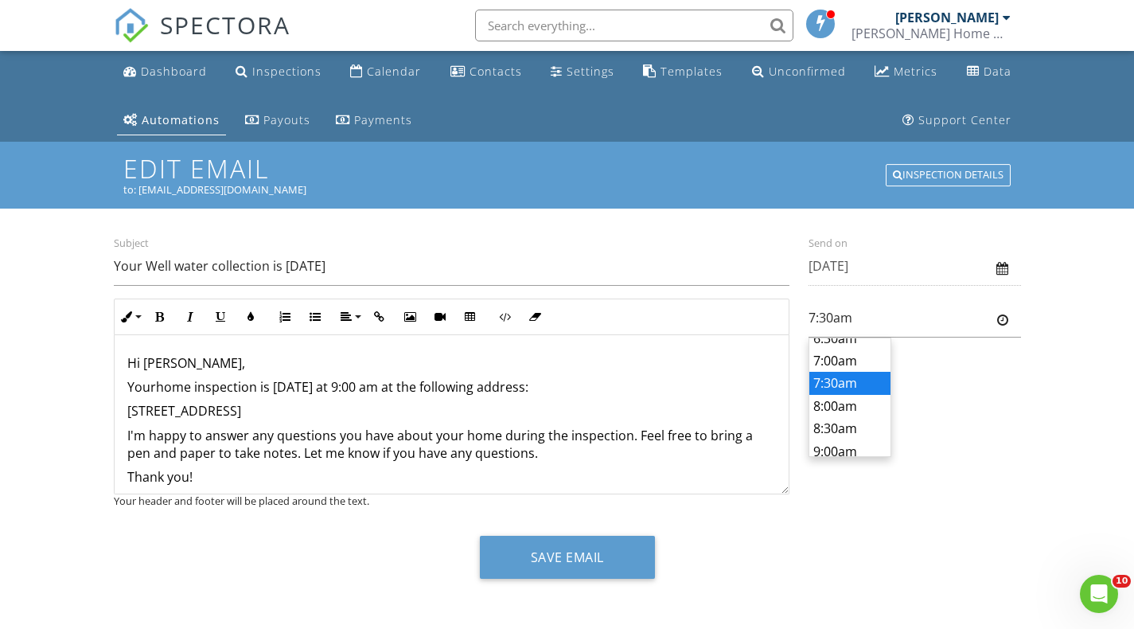
click at [837, 382] on body "SPECTORA Gary Barclay Barclay Home & Building Inspections LLC Role: Inspector D…" at bounding box center [567, 316] width 1134 height 632
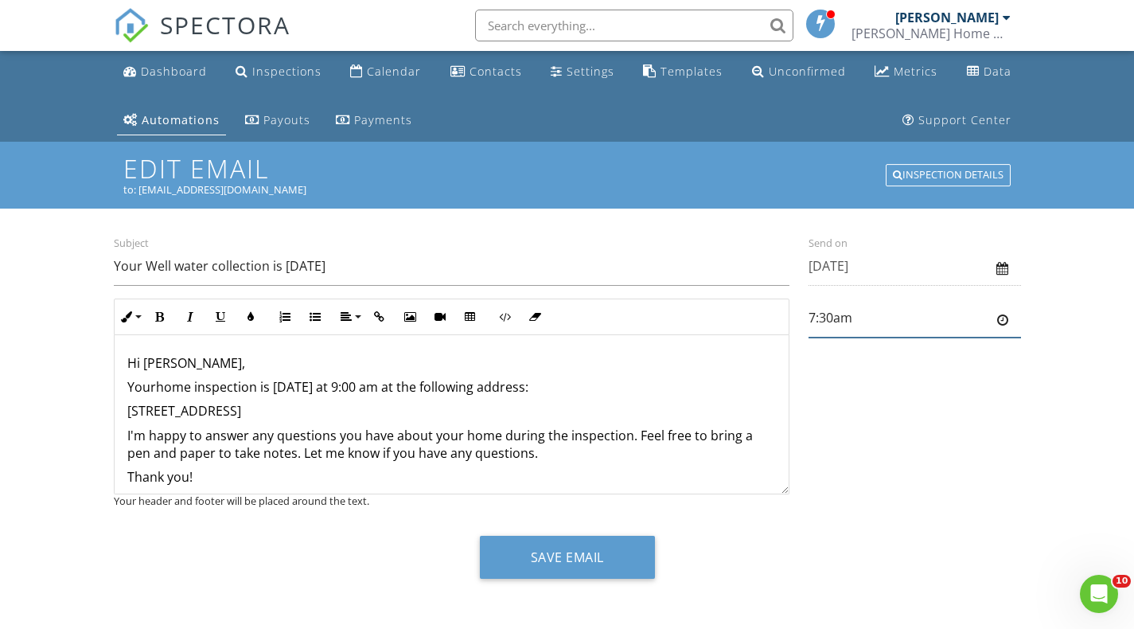
click at [826, 311] on input "7:30am" at bounding box center [915, 318] width 213 height 39
type input "7:32am"
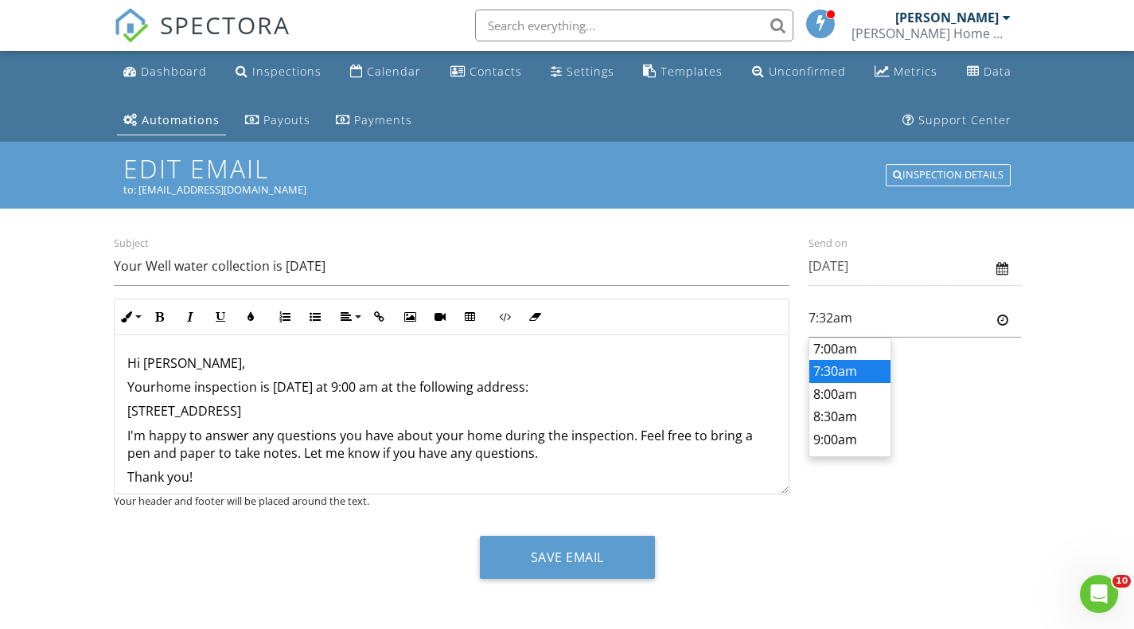
click at [159, 395] on p "Your ​ ​ home inspection is tomorrow at 9:00 am at the following address:" at bounding box center [451, 387] width 649 height 18
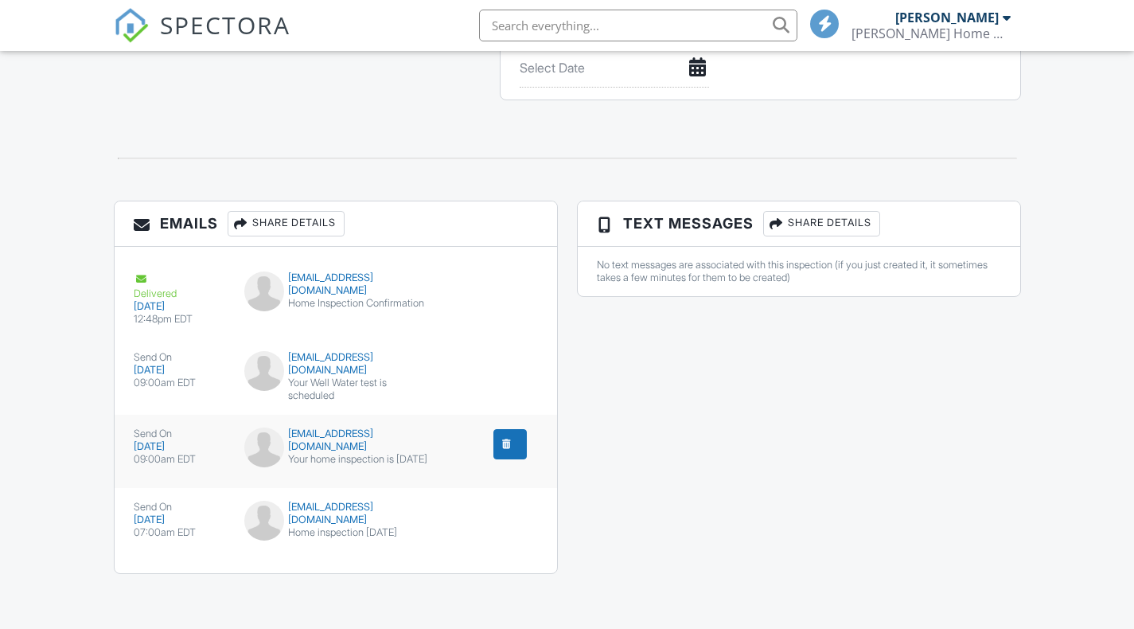
click at [344, 431] on div "davidstahr@yahoo.com" at bounding box center [335, 439] width 183 height 25
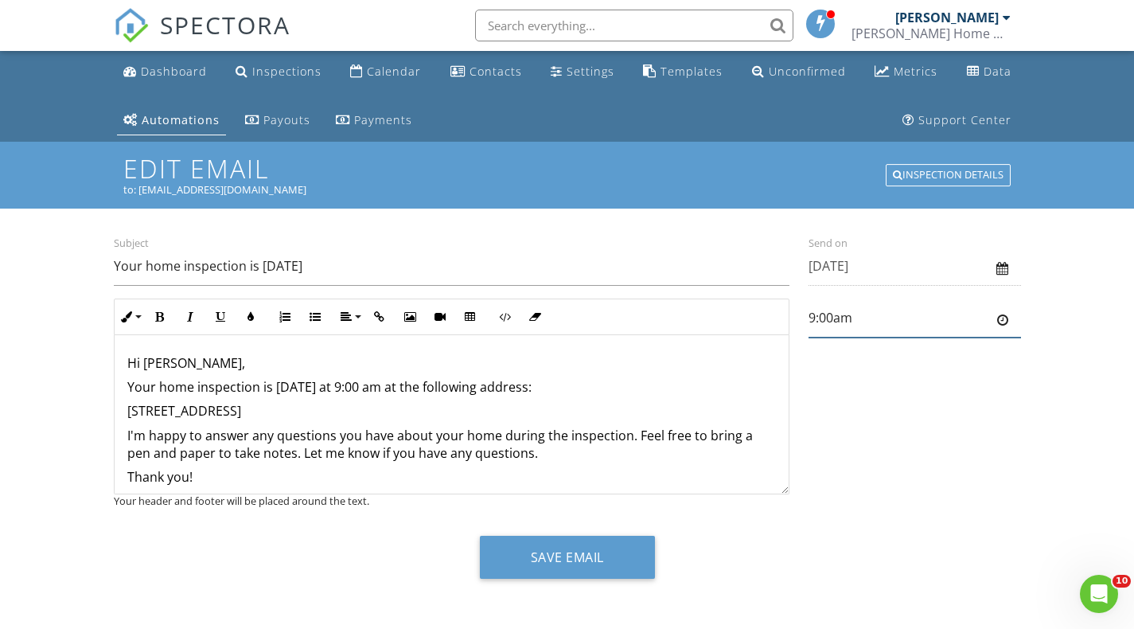
click at [825, 316] on input "9:00am" at bounding box center [915, 318] width 213 height 39
click at [843, 384] on body "SPECTORA [PERSON_NAME] Home & Building Inspections LLC Role: Inspector Dashboar…" at bounding box center [567, 316] width 1134 height 632
click at [828, 312] on input "7:30am" at bounding box center [915, 318] width 213 height 39
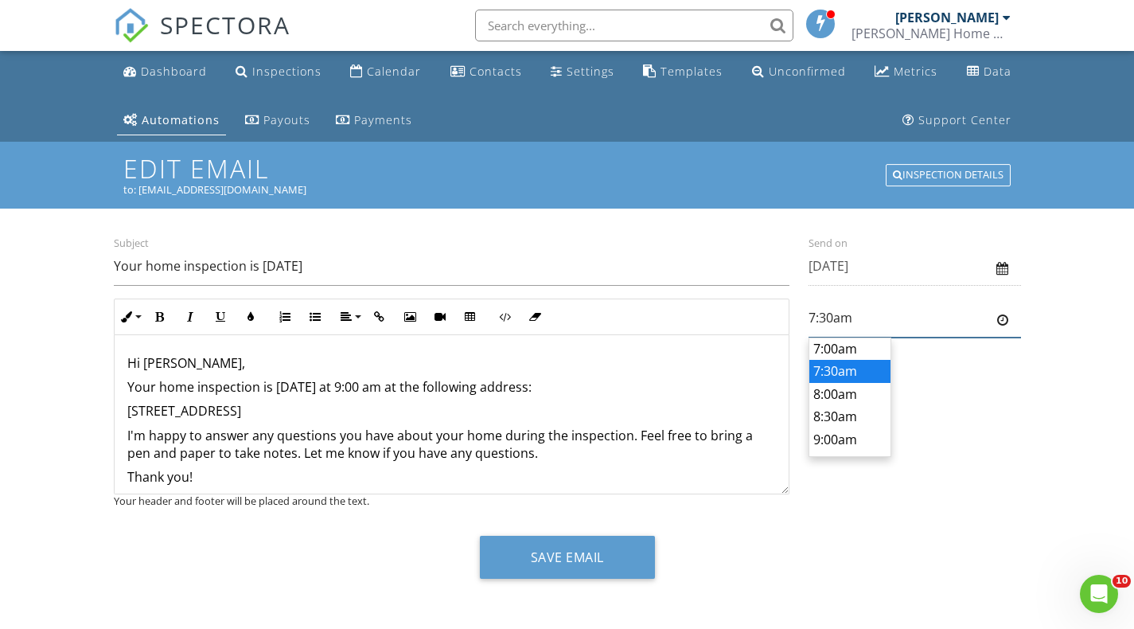
click at [828, 312] on input "7:30am" at bounding box center [915, 318] width 213 height 39
type input "7:32am"
click at [129, 402] on p "Your home inspection is [DATE] at 9:00 am at the following address:" at bounding box center [451, 411] width 649 height 18
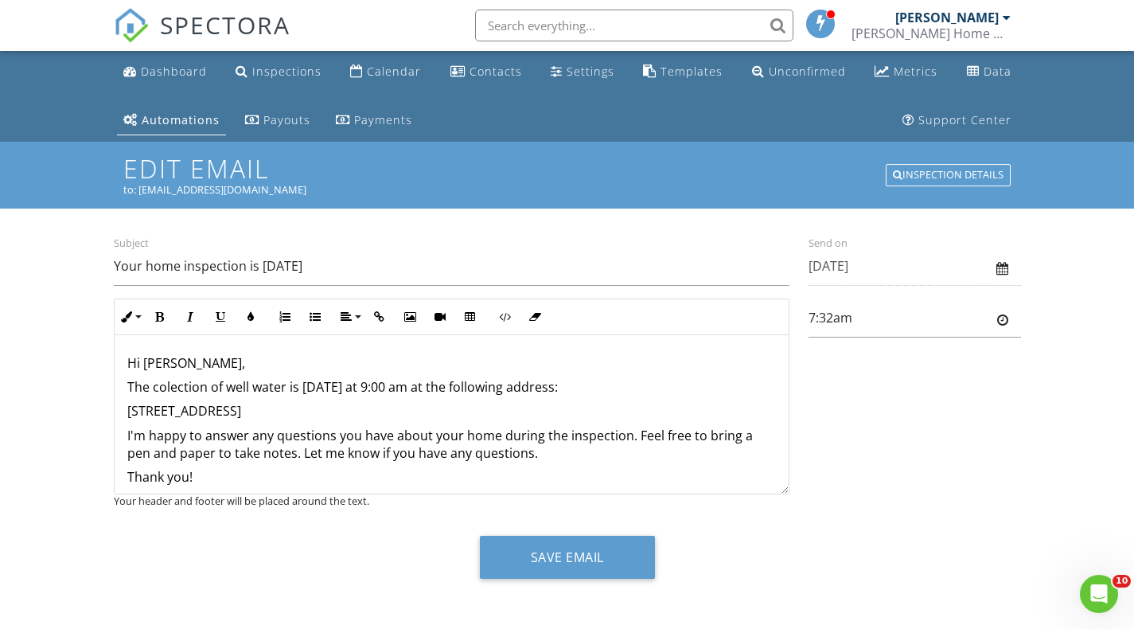
click at [170, 385] on p "The colection of well water is [DATE] at 9:00 am at the following address:" at bounding box center [451, 387] width 649 height 18
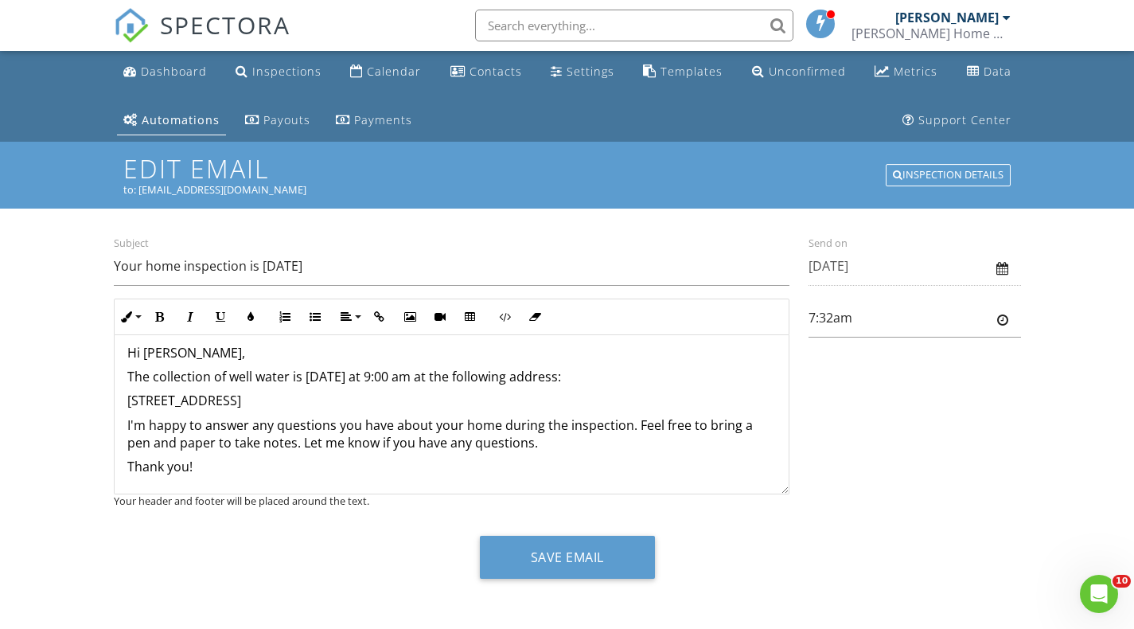
scroll to position [12, 0]
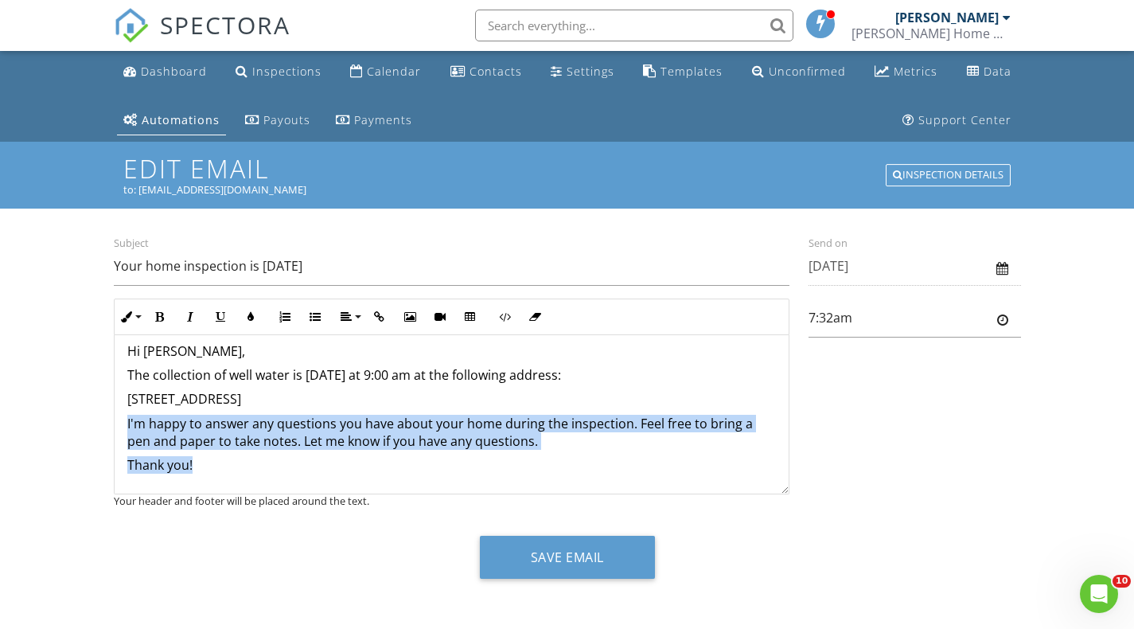
drag, startPoint x: 126, startPoint y: 423, endPoint x: 264, endPoint y: 462, distance: 143.1
click at [264, 462] on div "Hi [PERSON_NAME], The collection of well water is [DATE] at 9:00 am at the foll…" at bounding box center [452, 408] width 674 height 170
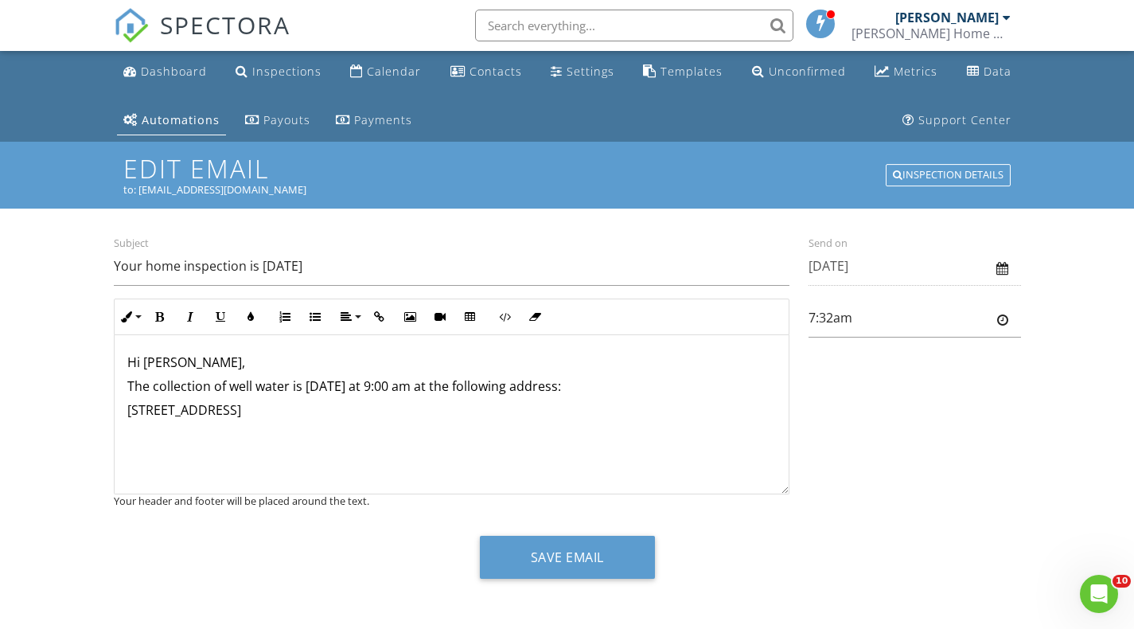
scroll to position [3, 0]
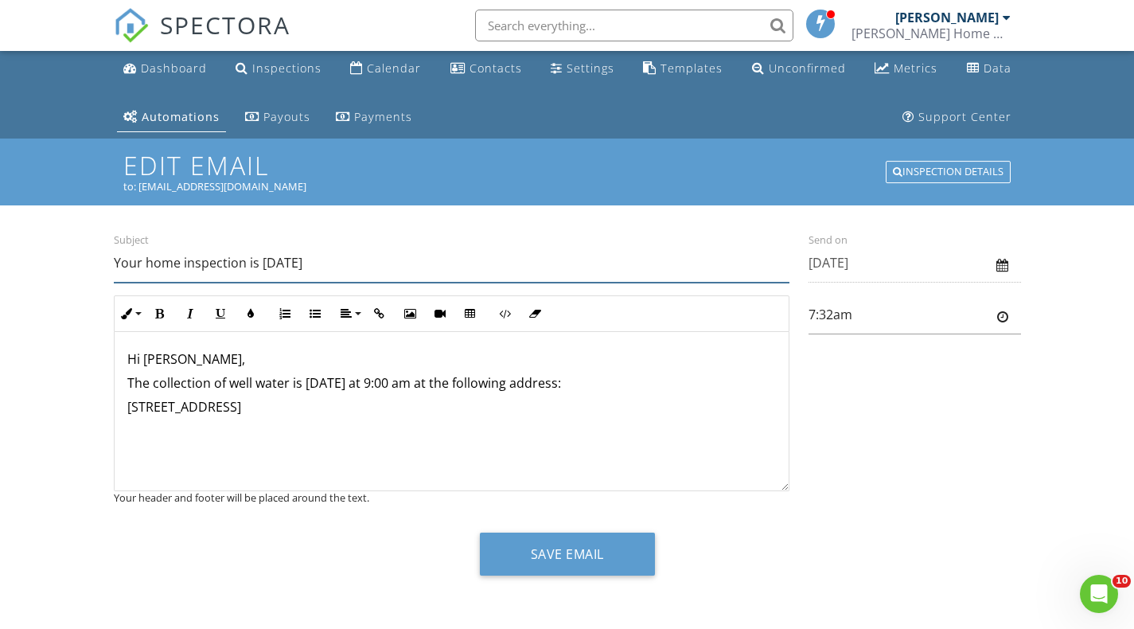
click at [146, 263] on input "Your home inspection is tomorrow" at bounding box center [452, 263] width 676 height 39
click at [142, 263] on input "Your water collection from the well is tomorrow" at bounding box center [452, 263] width 676 height 39
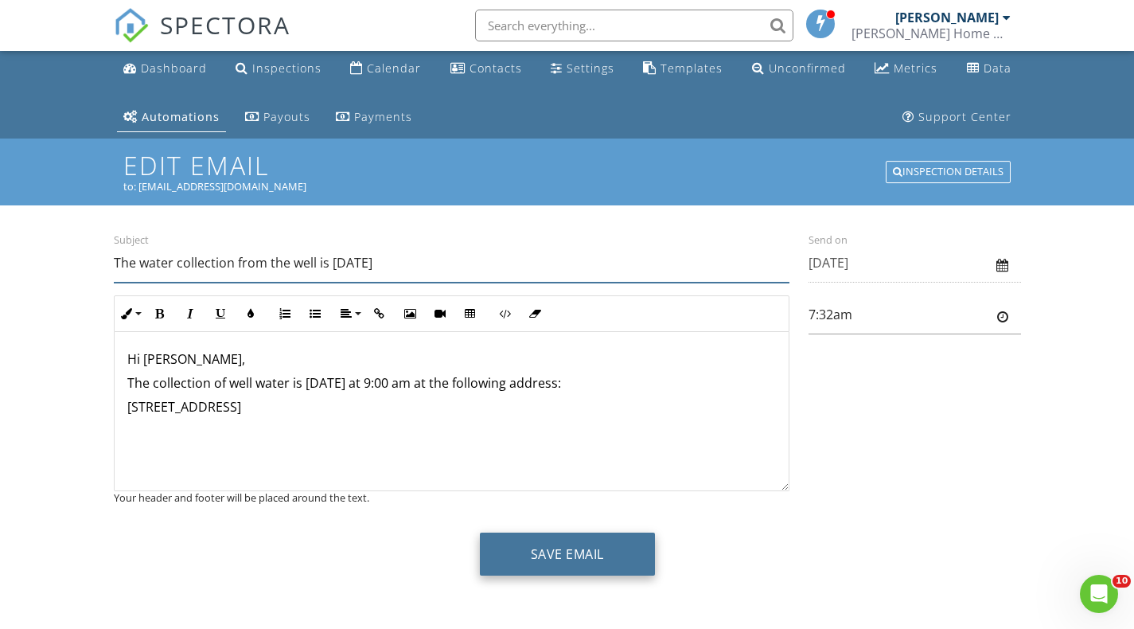
type input "The water collection from the well is [DATE]"
click at [569, 559] on button "Save Email" at bounding box center [567, 554] width 175 height 43
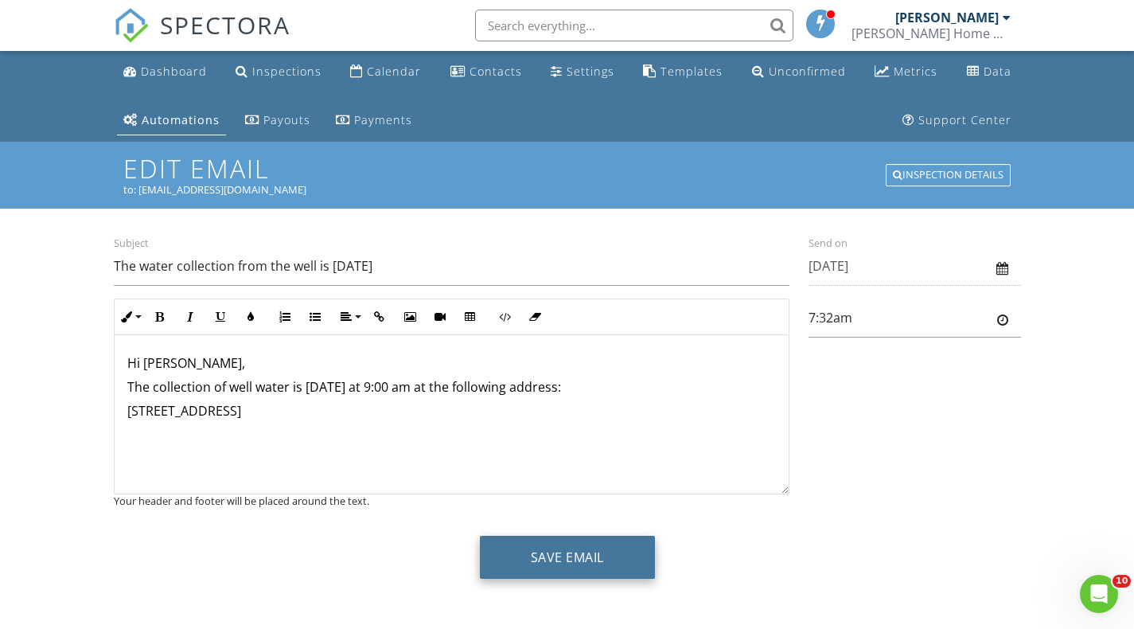
click at [568, 567] on button "Save Email" at bounding box center [567, 557] width 175 height 43
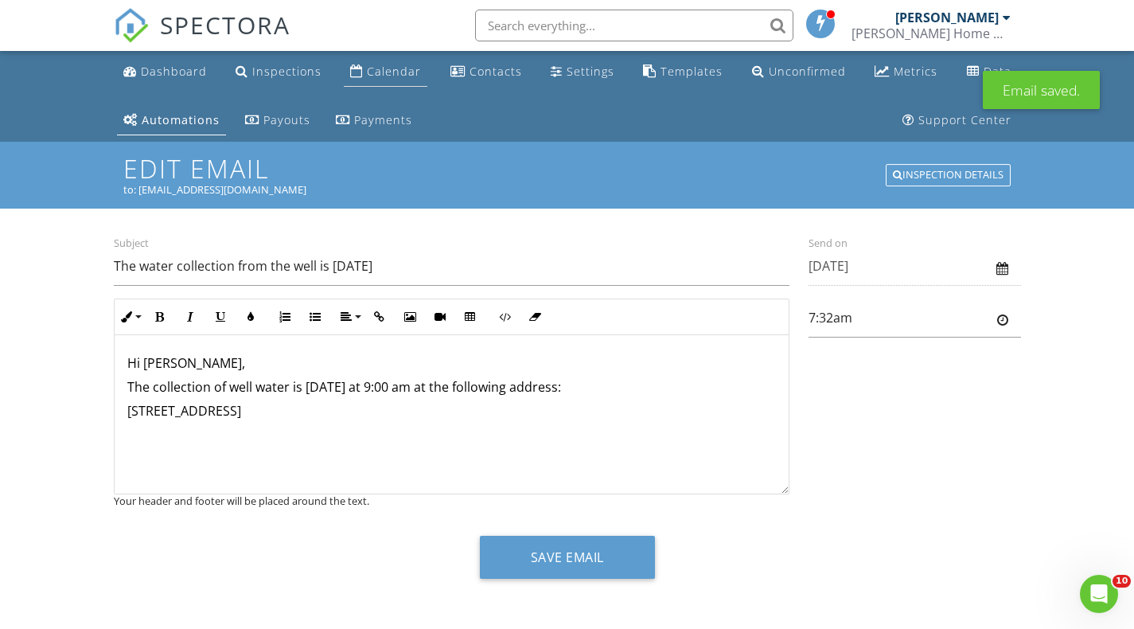
click at [389, 67] on div "Calendar" at bounding box center [394, 71] width 54 height 15
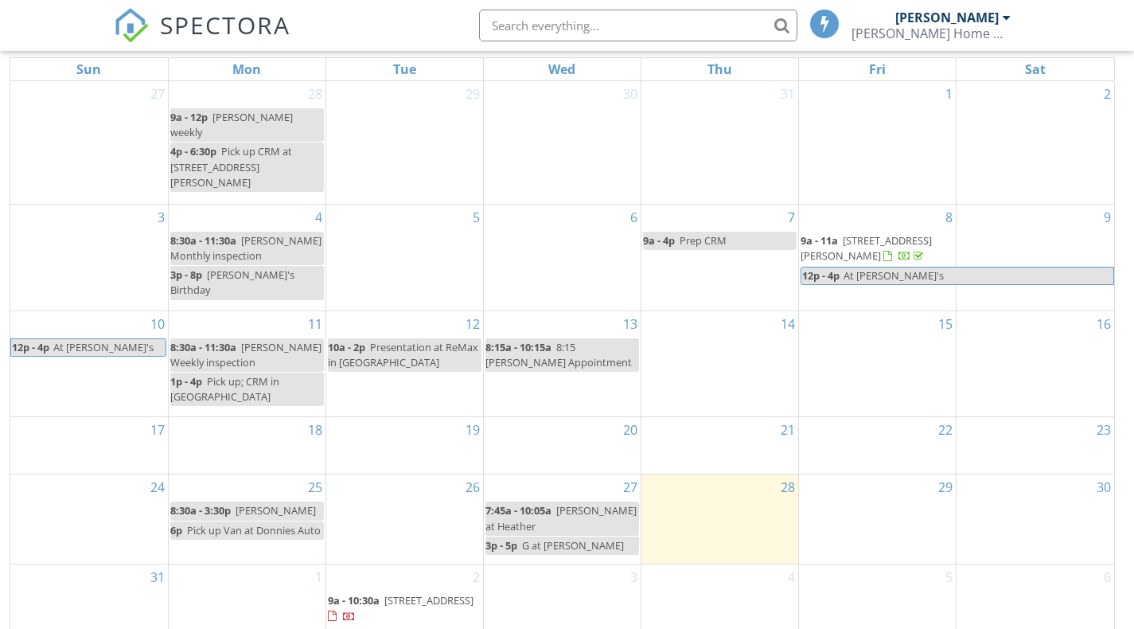
scroll to position [261, 0]
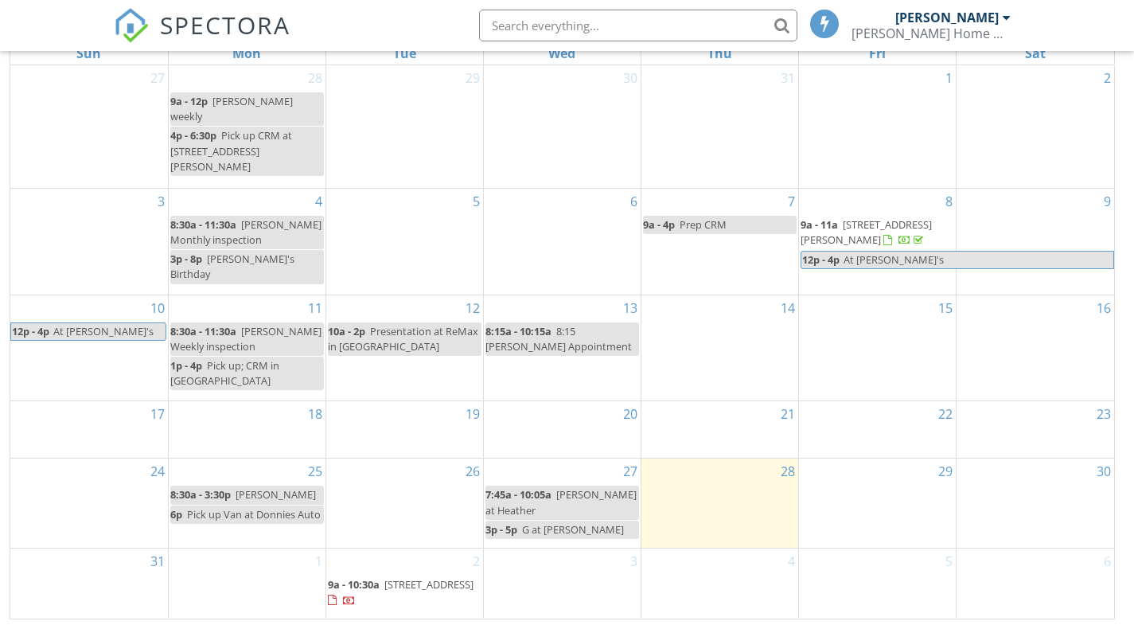
click at [349, 580] on span "9a - 10:30a" at bounding box center [354, 584] width 52 height 14
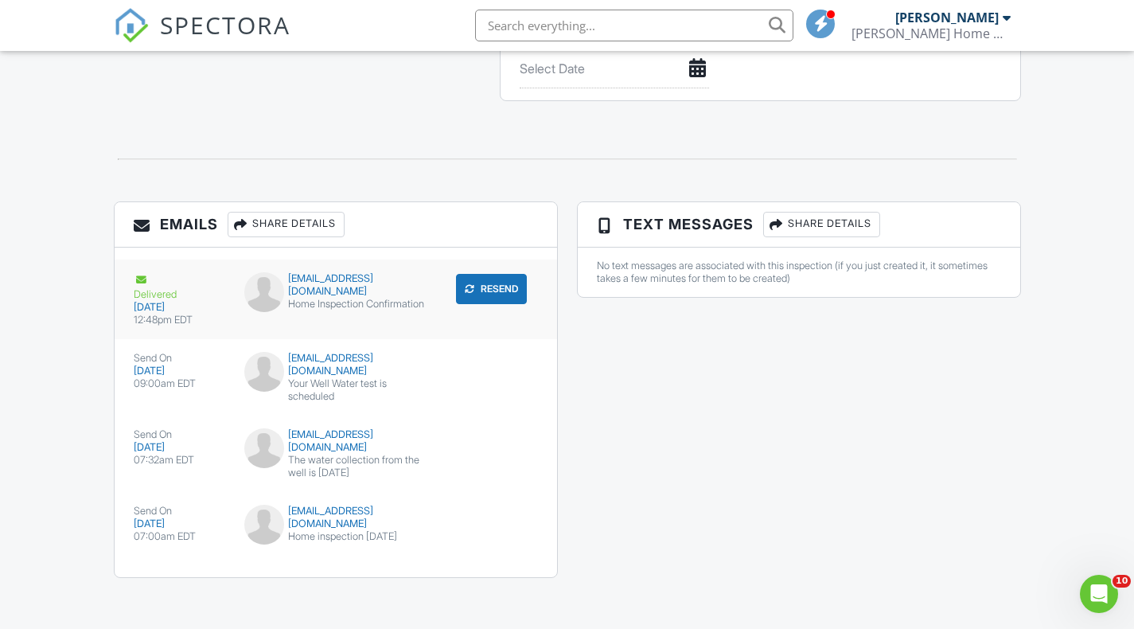
click at [333, 280] on div "davidstahr@yahoo.com" at bounding box center [335, 284] width 183 height 25
click at [333, 509] on div "davidstahr@yahoo.com" at bounding box center [335, 517] width 183 height 25
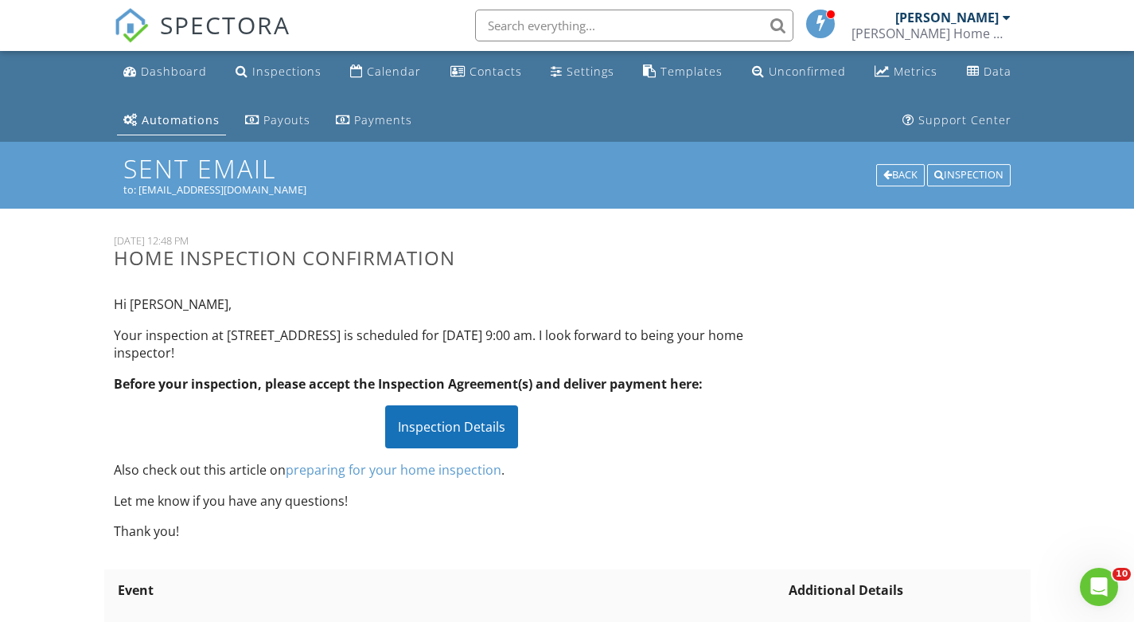
click at [449, 426] on div "Inspection Details" at bounding box center [451, 426] width 133 height 43
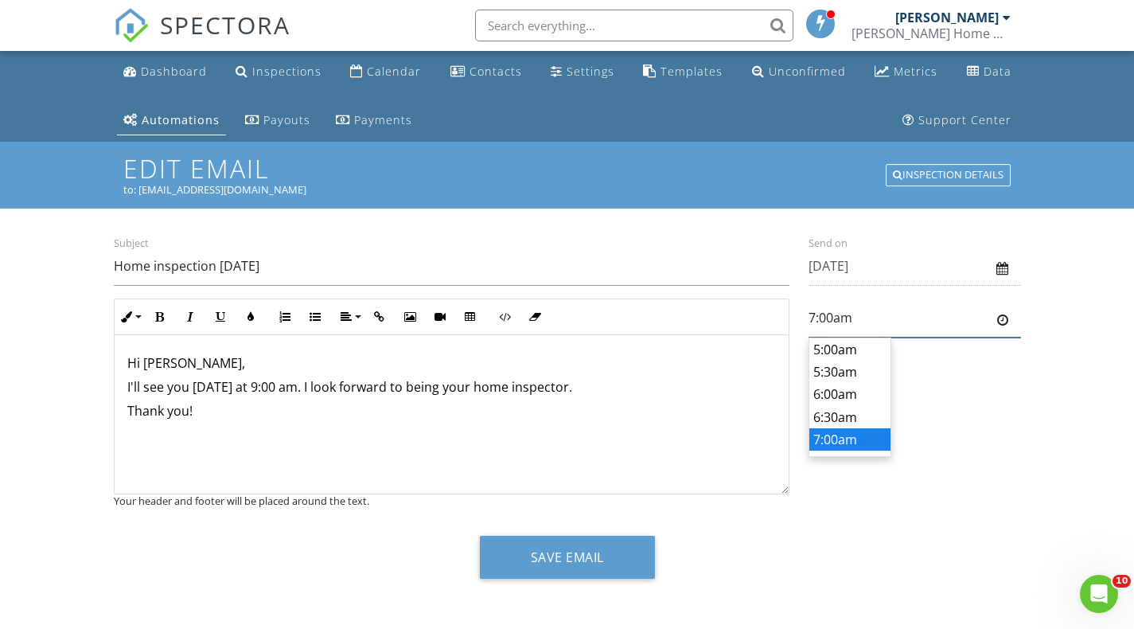
click at [821, 319] on input "7:00am" at bounding box center [915, 318] width 213 height 39
type input "7:15am"
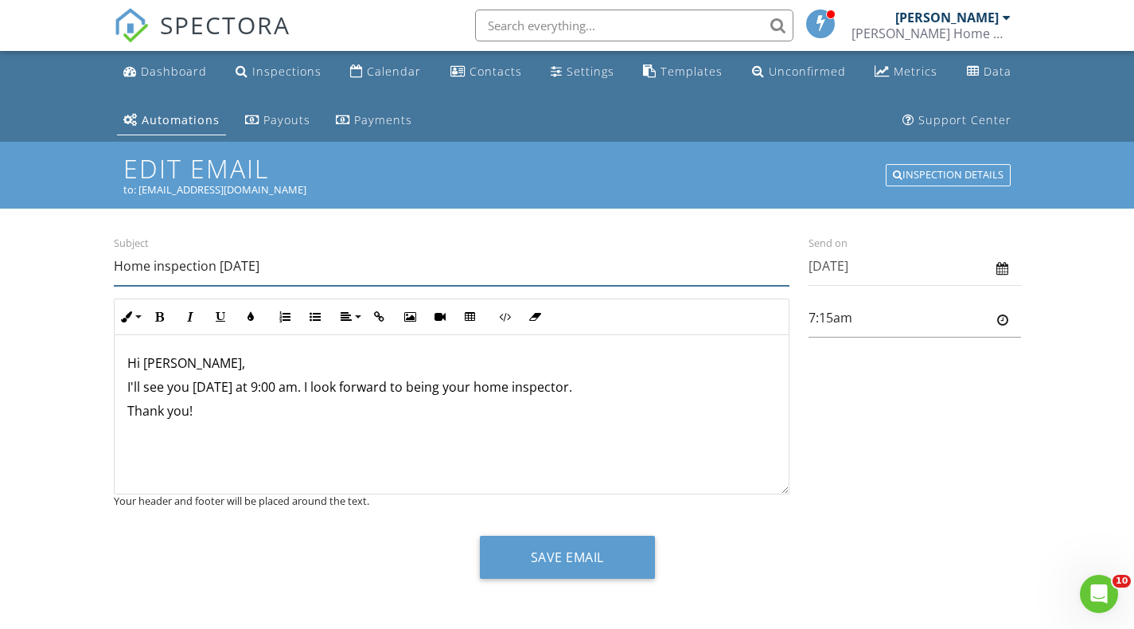
click at [114, 264] on input "Home inspection [DATE]" at bounding box center [452, 266] width 676 height 39
type input "The water collection is [DATE]"
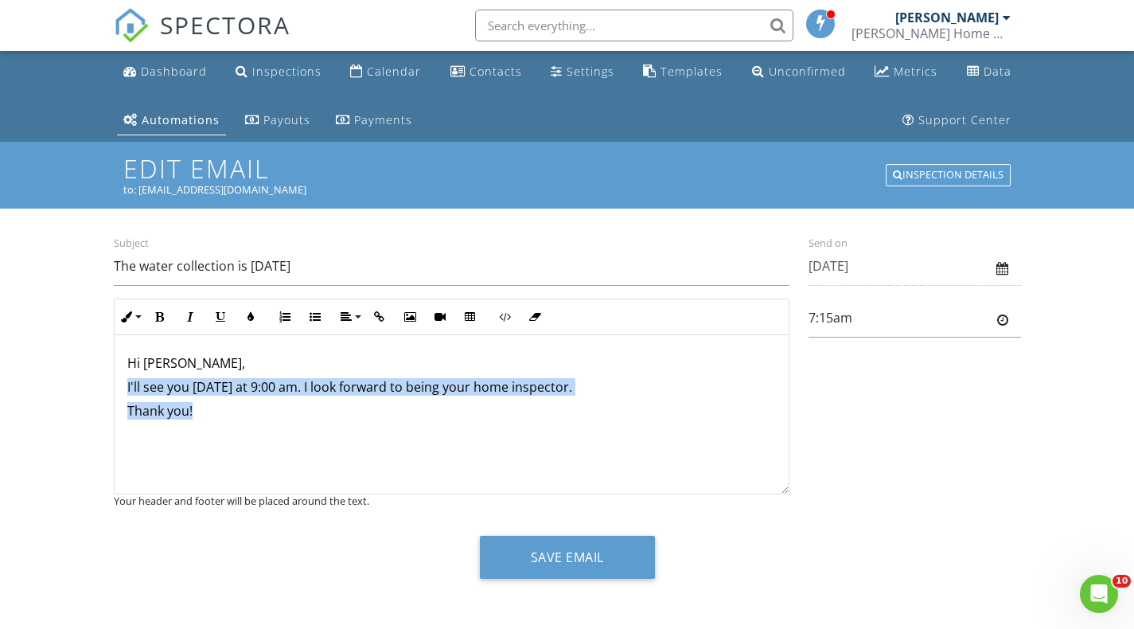
drag, startPoint x: 127, startPoint y: 388, endPoint x: 263, endPoint y: 423, distance: 140.4
click at [263, 423] on div "Hi [PERSON_NAME], I'll see you [DATE] at 9:00 am. I look forward to being your …" at bounding box center [452, 414] width 674 height 159
click at [208, 422] on div "Hi [PERSON_NAME], I'll see you [DATE] at 9:00 am. I look forward to being your …" at bounding box center [452, 414] width 674 height 159
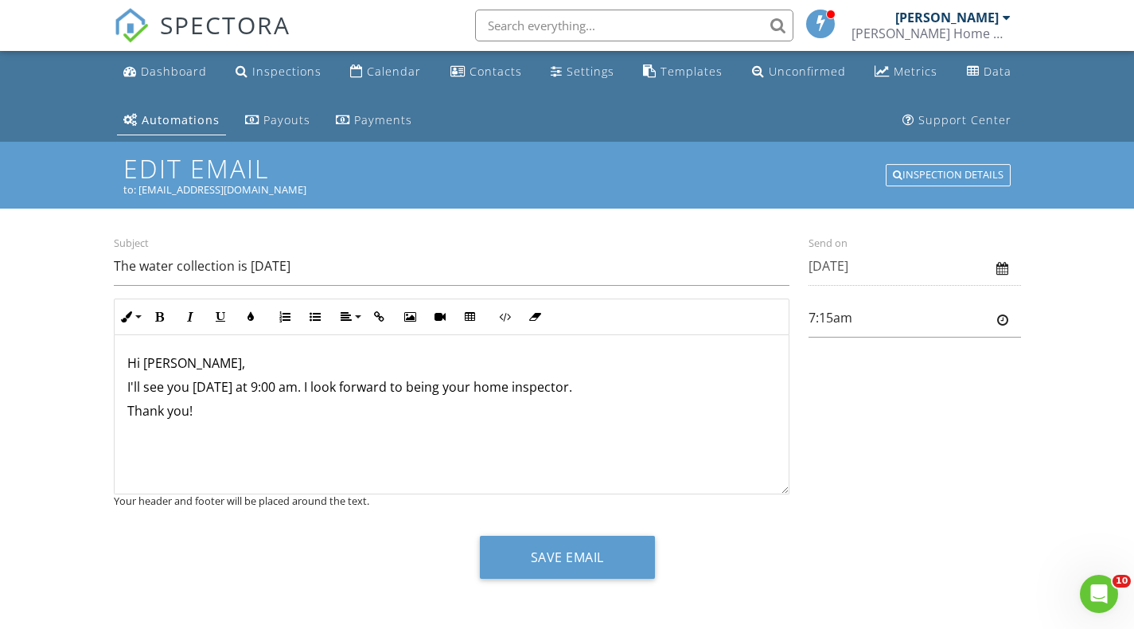
click at [125, 388] on div "Hi David, I'll see you today at 9:00 am. I look forward to being your home insp…" at bounding box center [452, 414] width 674 height 159
click at [318, 382] on p "I should arrive around 9:00 am. I look forward to being your home inspector." at bounding box center [451, 387] width 649 height 18
click at [313, 389] on p "I should arrive around 9:00 am. I look forward to being your home inspector." at bounding box center [451, 387] width 649 height 18
drag, startPoint x: 133, startPoint y: 407, endPoint x: 366, endPoint y: 408, distance: 233.3
click at [366, 408] on div "Hi David, I should arrive around 9:00 am to collect the well water sample and t…" at bounding box center [452, 414] width 674 height 159
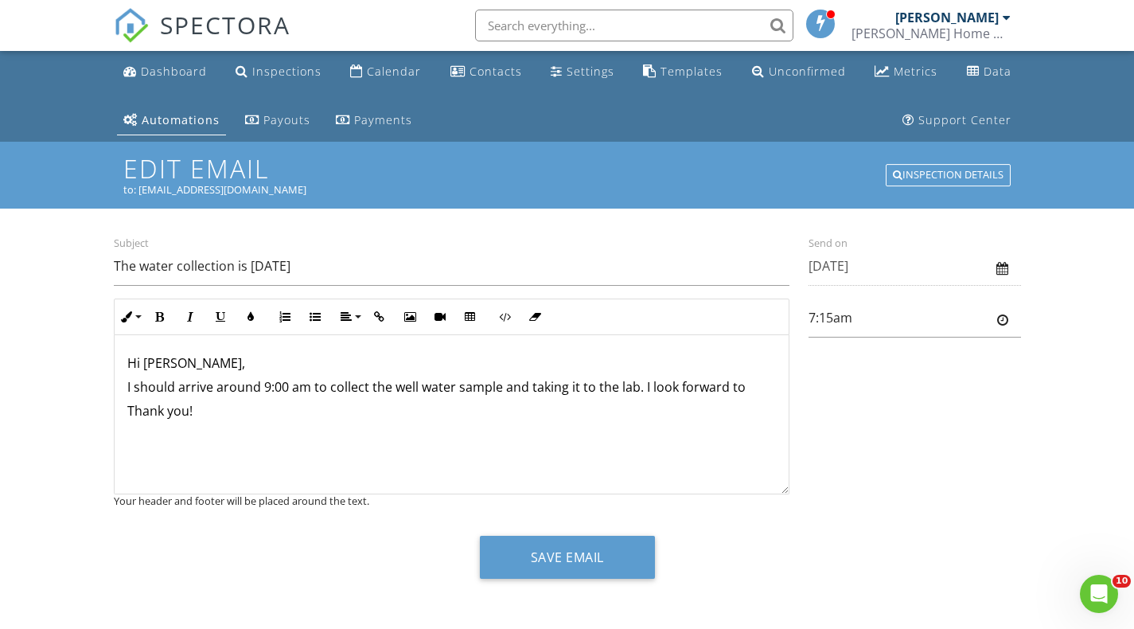
drag, startPoint x: 646, startPoint y: 385, endPoint x: 774, endPoint y: 389, distance: 128.2
click at [774, 389] on div "Hi David, I should arrive around 9:00 am to collect the well water sample and t…" at bounding box center [452, 414] width 674 height 159
click at [549, 385] on p "I should arrive around 9:00 am to collect the well water sample and taking it t…" at bounding box center [451, 387] width 649 height 18
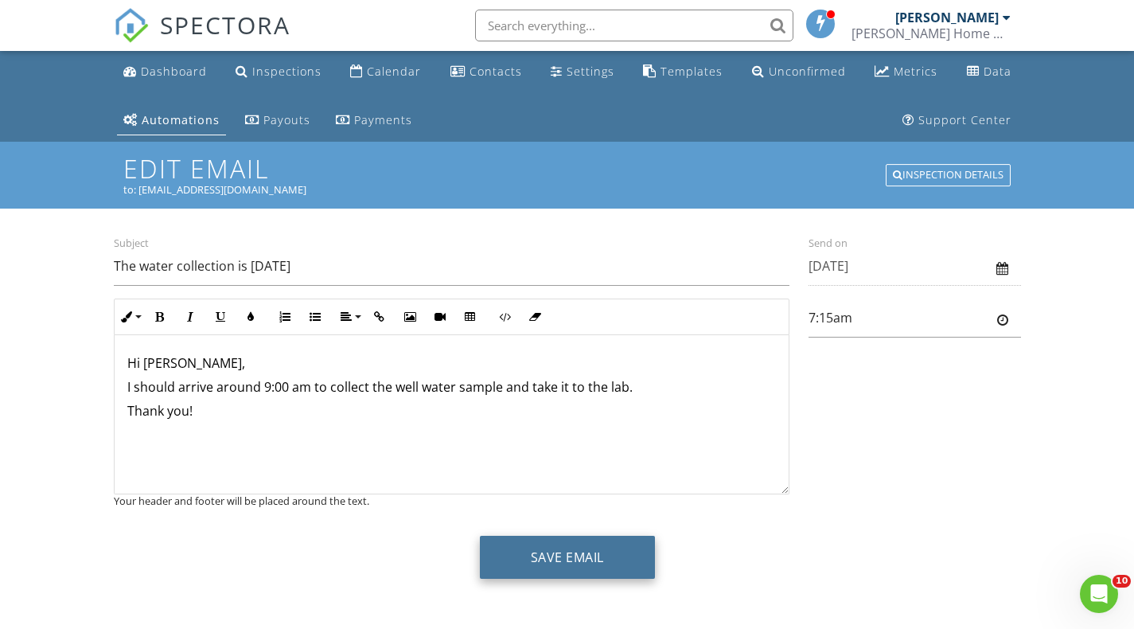
click at [581, 555] on button "Save Email" at bounding box center [567, 557] width 175 height 43
click at [560, 556] on button "Save Email" at bounding box center [567, 557] width 175 height 43
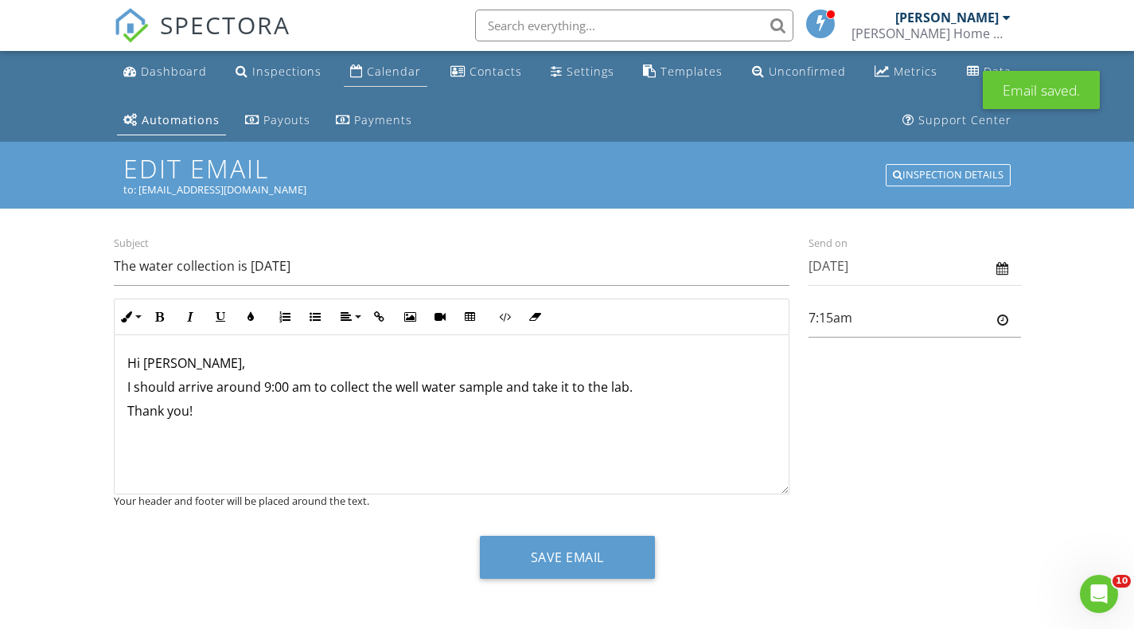
click at [393, 69] on div "Calendar" at bounding box center [394, 71] width 54 height 15
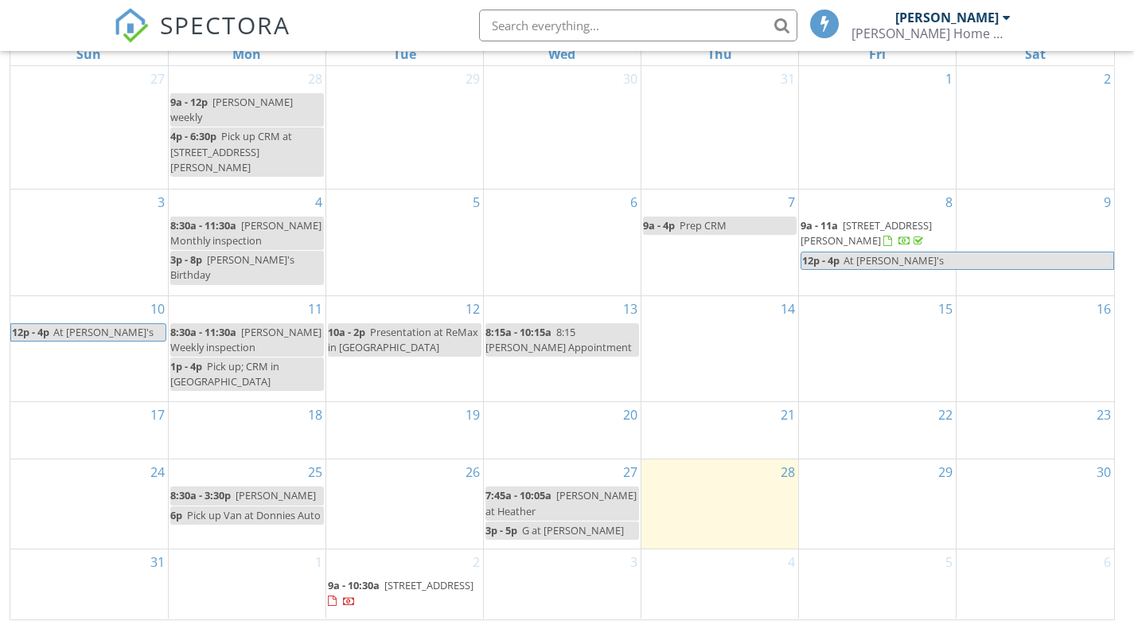
scroll to position [261, 0]
click at [385, 583] on span "[STREET_ADDRESS]" at bounding box center [429, 584] width 89 height 14
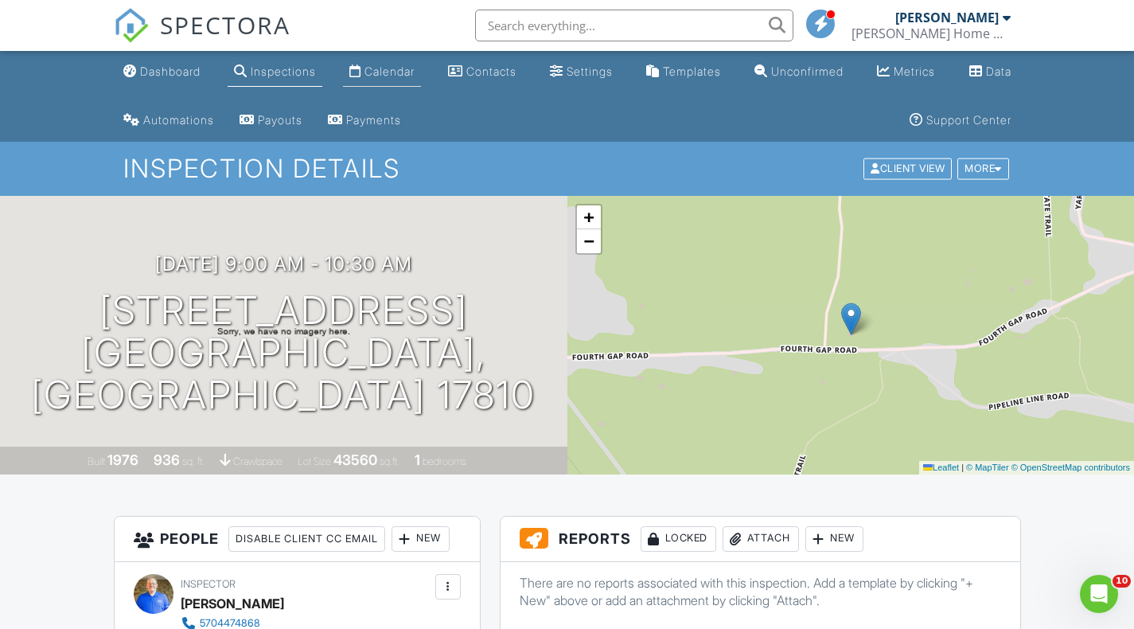
click at [396, 74] on div "Calendar" at bounding box center [390, 71] width 50 height 14
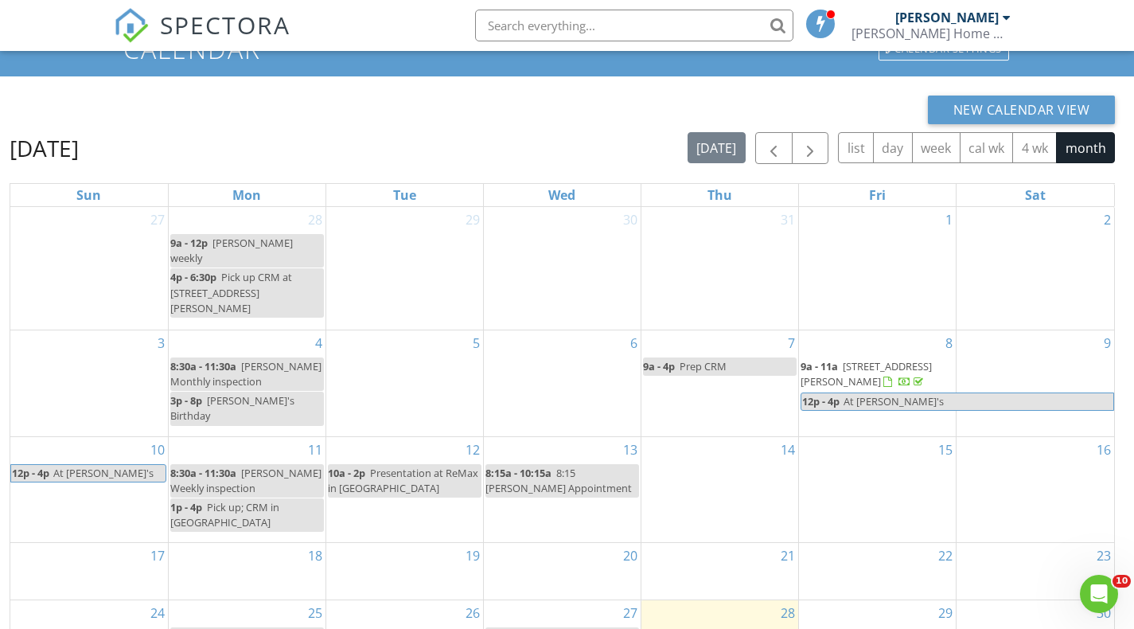
scroll to position [261, 0]
